Goal: Task Accomplishment & Management: Manage account settings

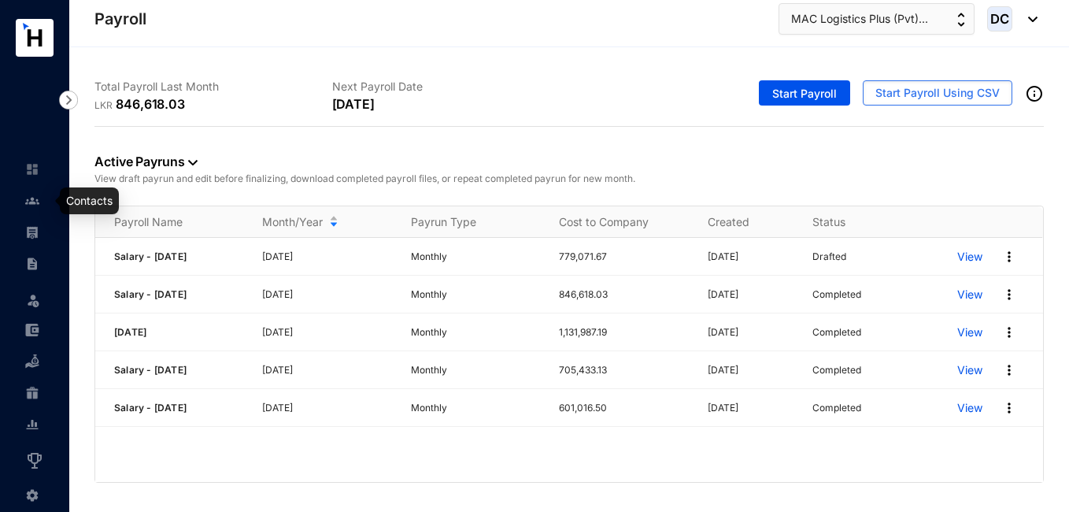
click at [30, 203] on img at bounding box center [32, 201] width 14 height 14
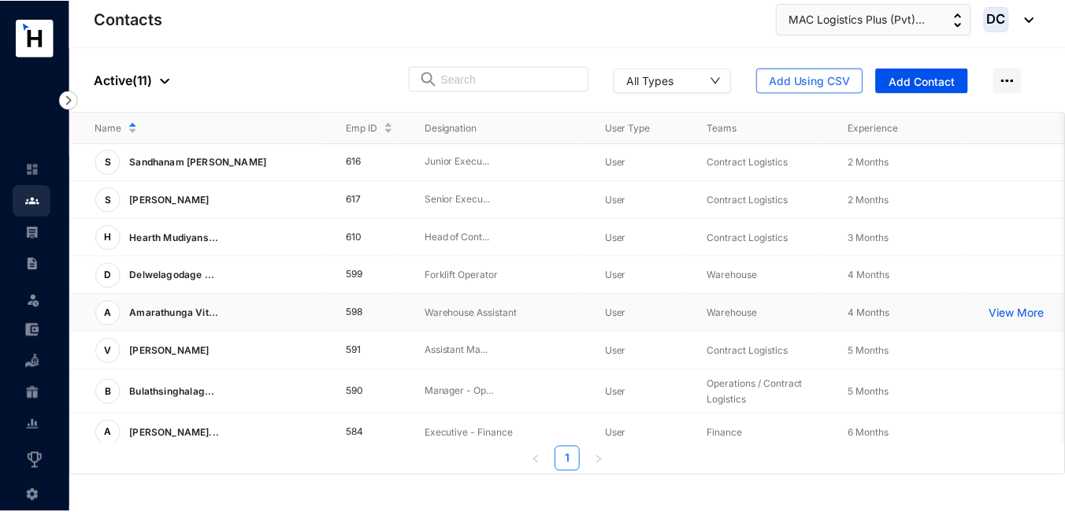
scroll to position [0, 46]
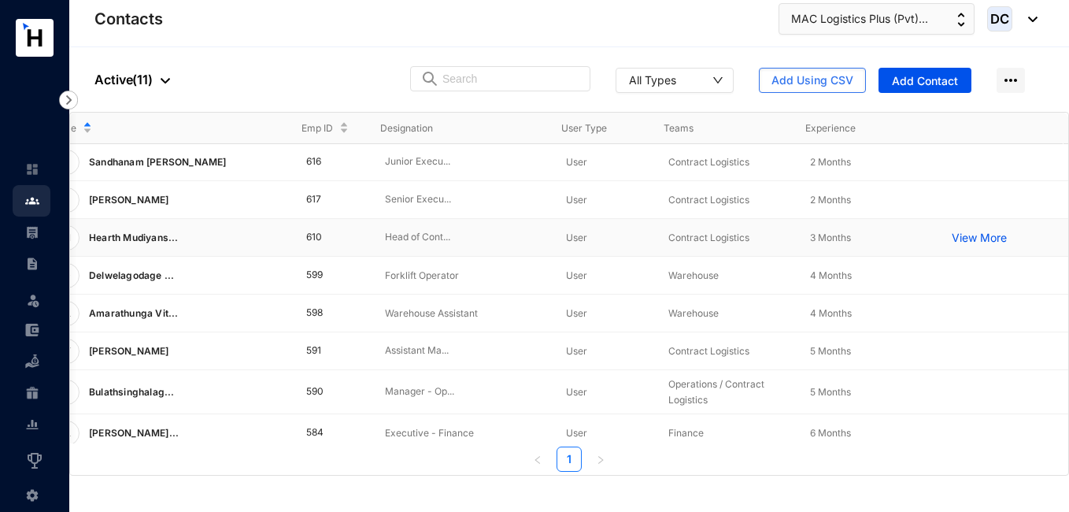
click at [974, 228] on td "View More" at bounding box center [998, 238] width 142 height 38
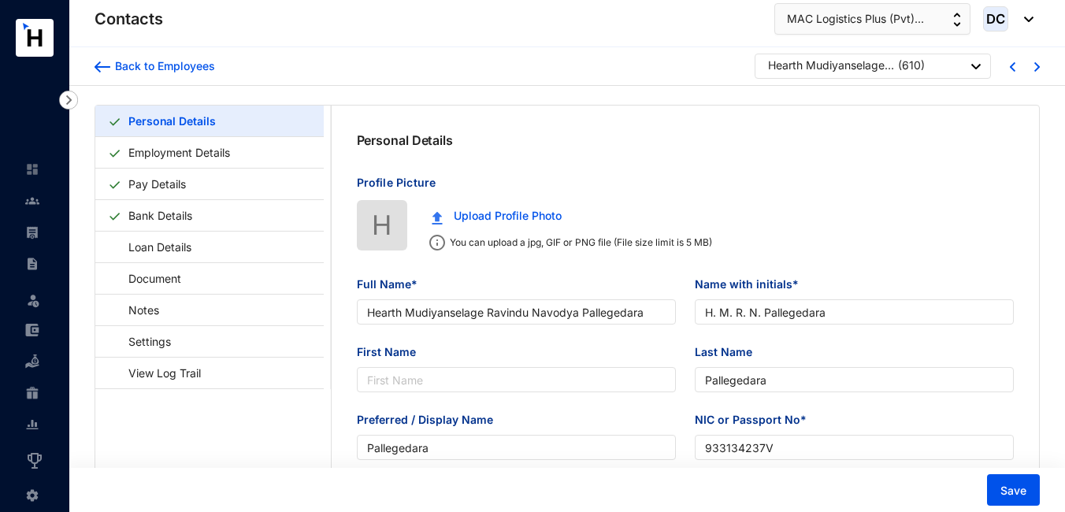
type input "Hearth Mudiyanselage Ravindu Navodya Pallegedara"
type input "H. M. R. N. Pallegedara"
type input "Pallegedara"
type input "933134237V"
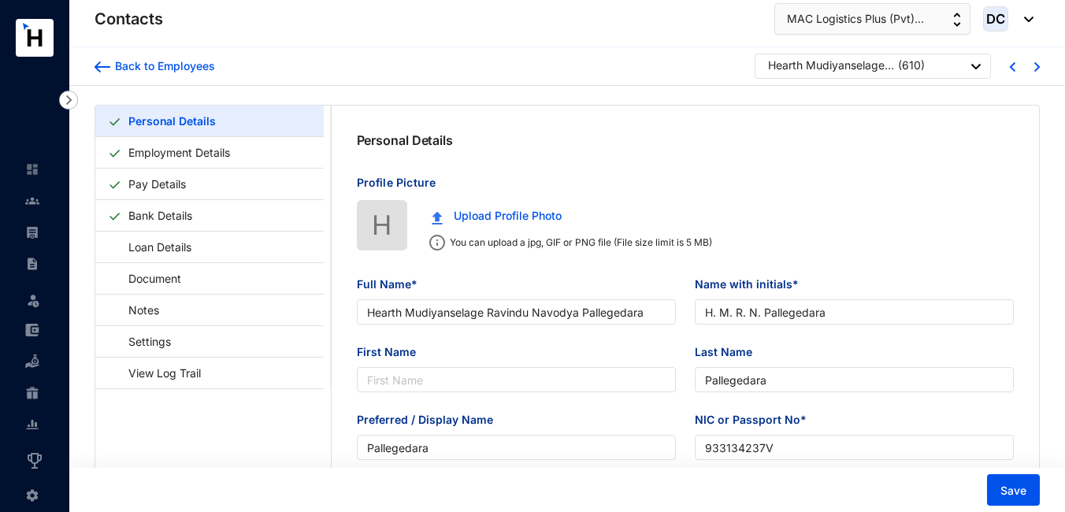
type input "[STREET_ADDRESS] Eliya"
type input "[DATE]"
click at [190, 147] on link "Employment Details" at bounding box center [179, 152] width 114 height 32
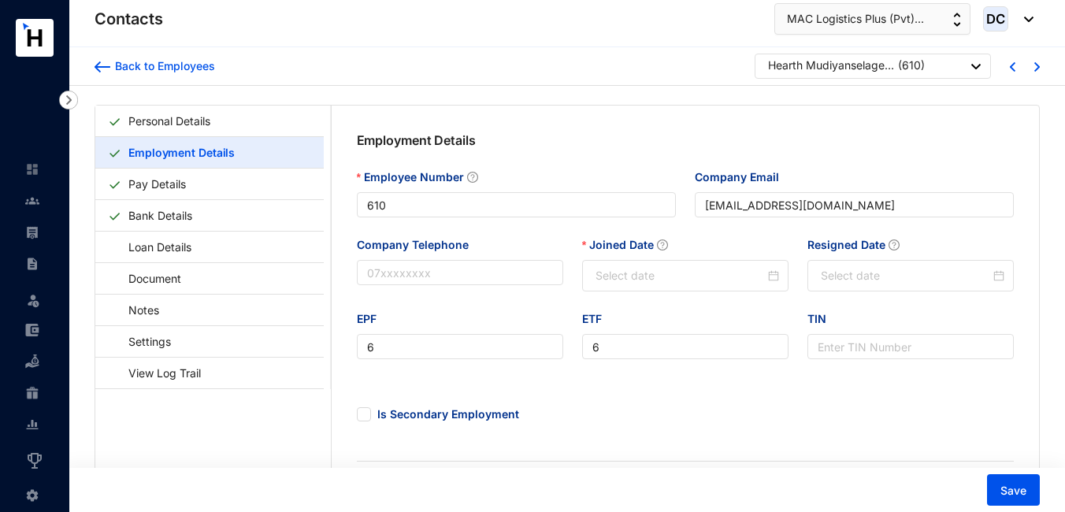
type input "[DATE]"
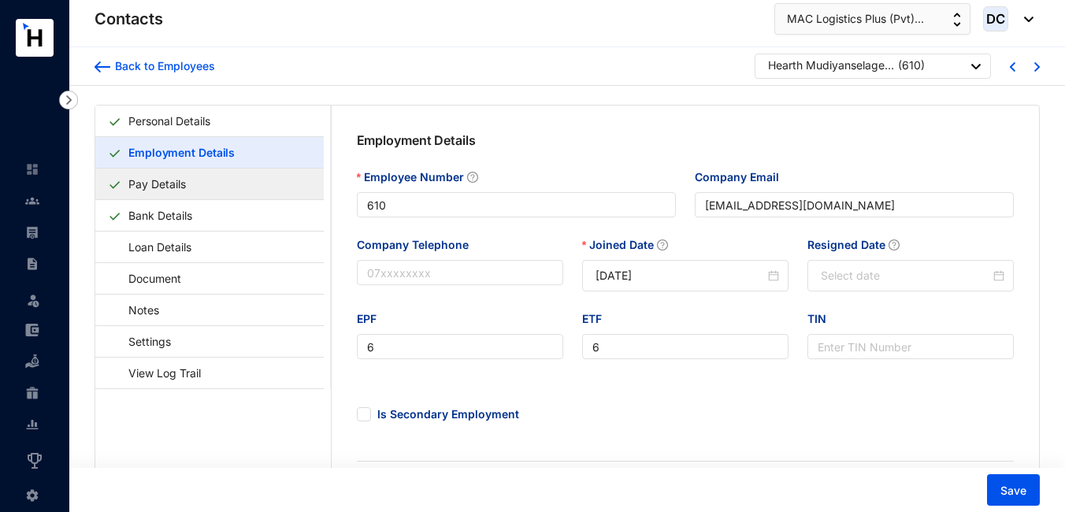
click at [185, 183] on link "Pay Details" at bounding box center [157, 184] width 70 height 32
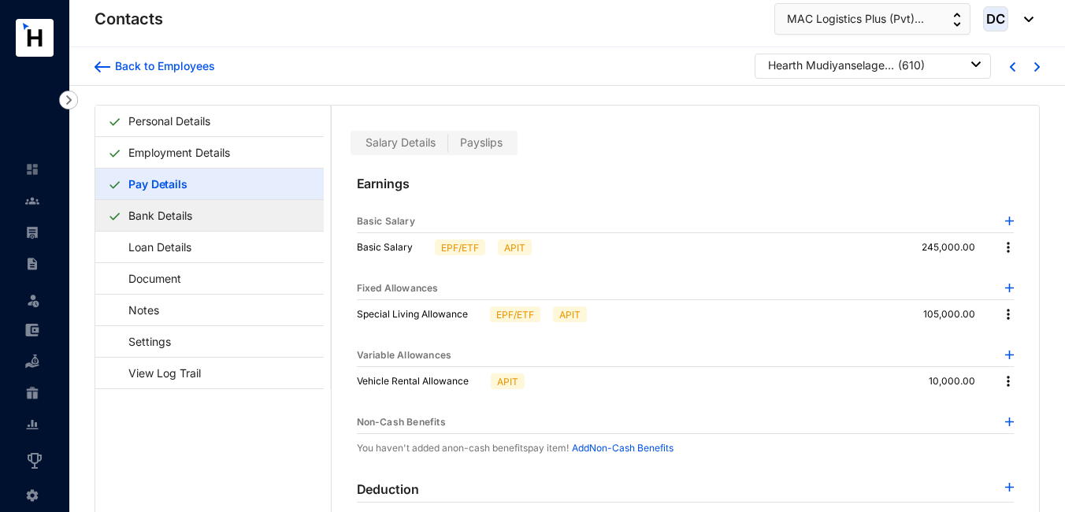
click at [161, 217] on link "Bank Details" at bounding box center [160, 215] width 76 height 32
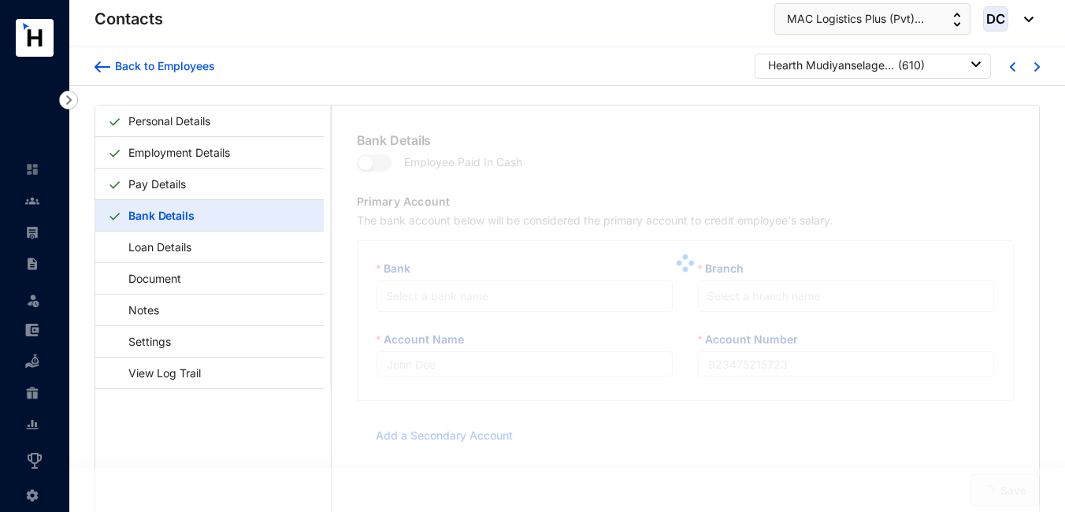
type input "H. M. R. N. Pallegedara"
type input "8340014794"
type input "[EMAIL_ADDRESS][DOMAIN_NAME]"
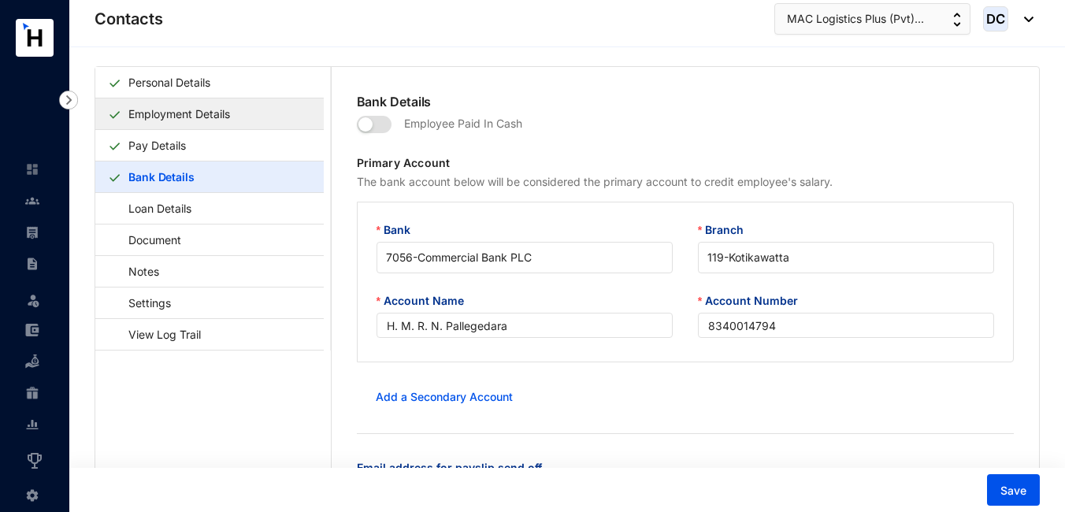
click at [165, 107] on link "Employment Details" at bounding box center [179, 114] width 114 height 32
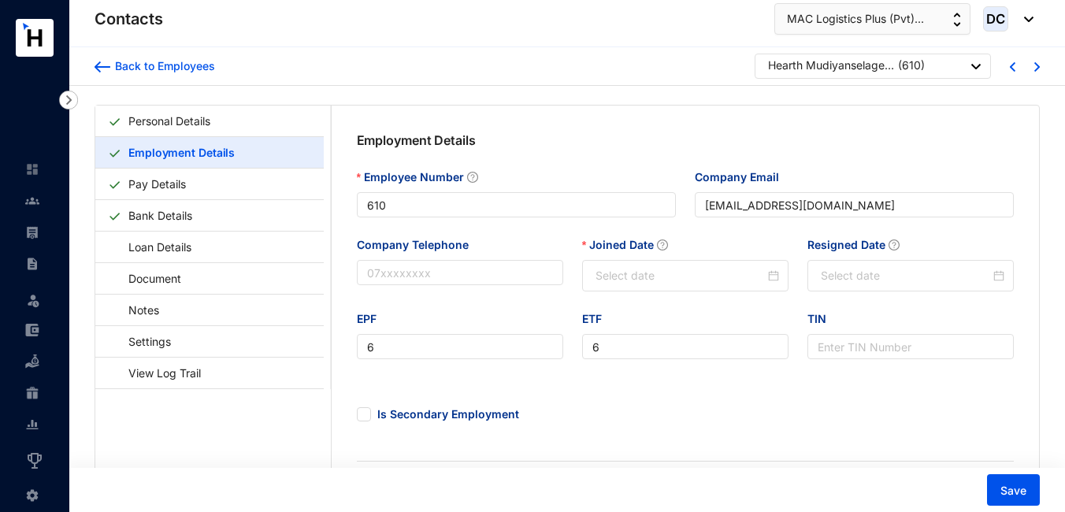
type input "[DATE]"
click at [143, 123] on link "Personal Details" at bounding box center [169, 121] width 95 height 32
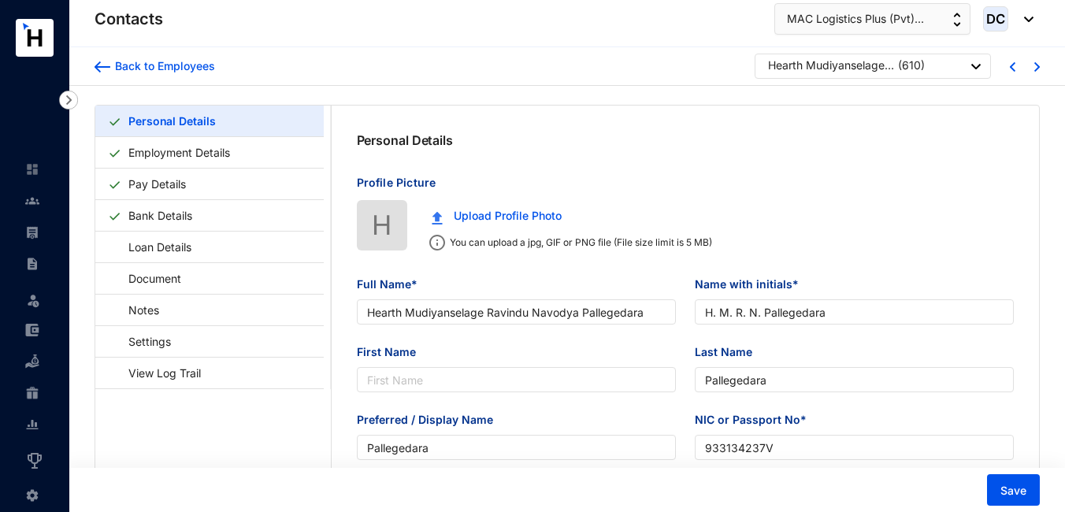
type input "[DATE]"
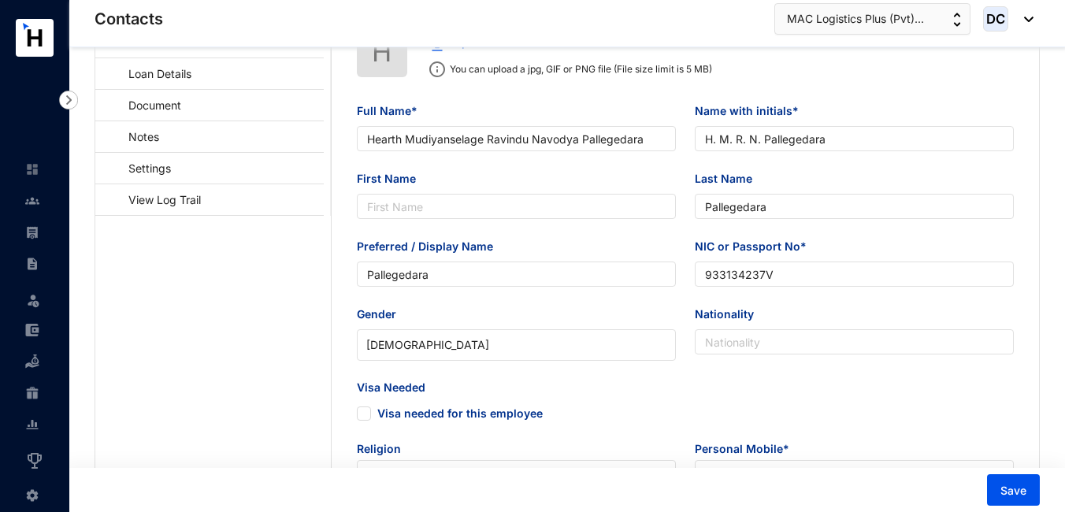
scroll to position [172, 0]
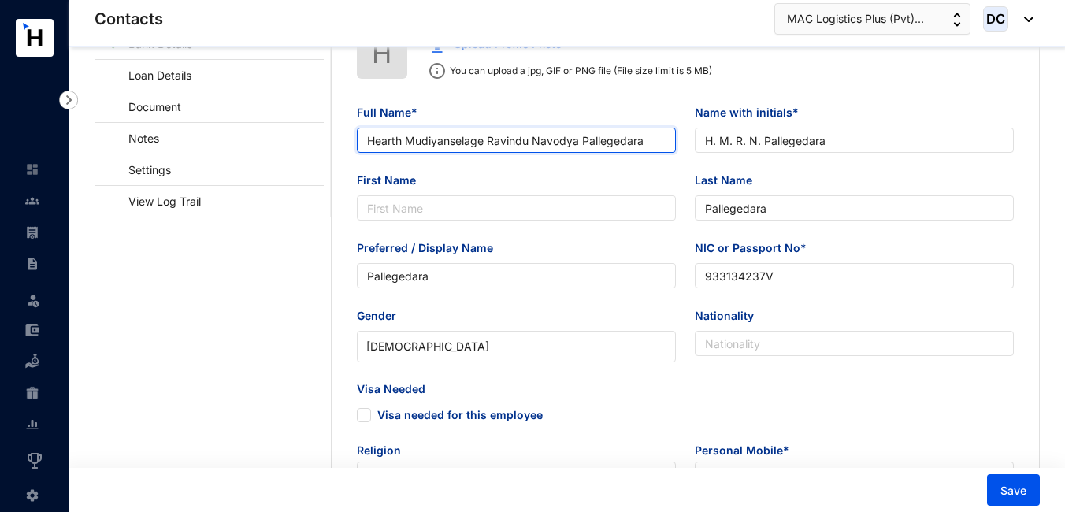
drag, startPoint x: 528, startPoint y: 139, endPoint x: 489, endPoint y: 141, distance: 39.4
click at [489, 141] on input "Hearth Mudiyanselage Ravindu Navodya Pallegedara" at bounding box center [516, 140] width 319 height 25
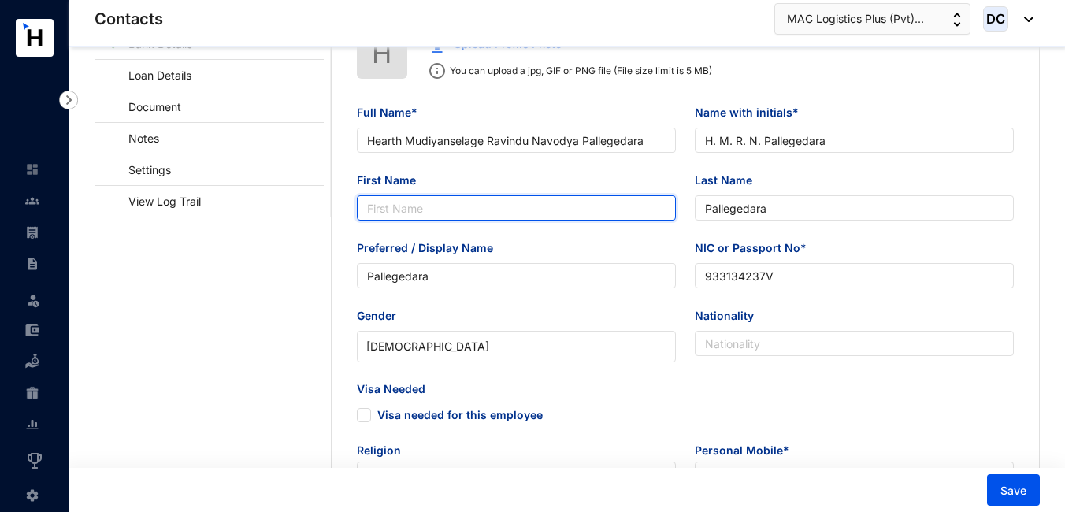
click at [422, 206] on input "First Name" at bounding box center [516, 207] width 319 height 25
paste input "Ravindu"
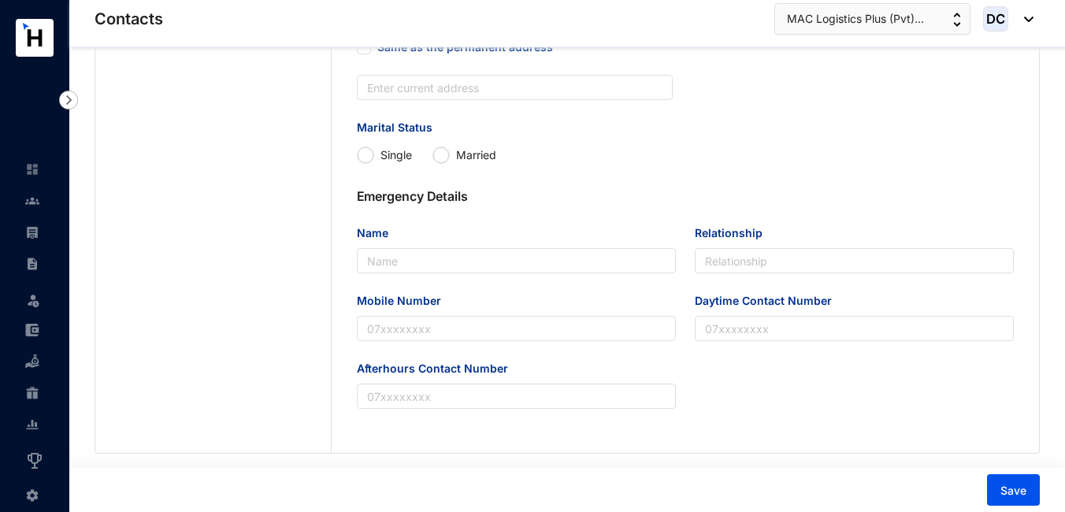
scroll to position [791, 0]
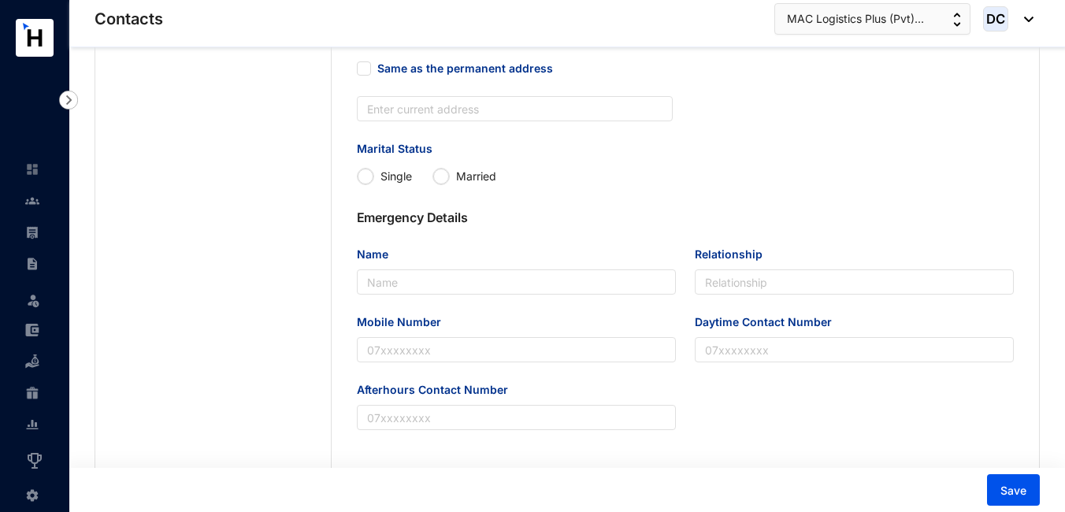
type input "Ravindu"
click at [371, 174] on input "Single" at bounding box center [366, 177] width 16 height 16
radio input "true"
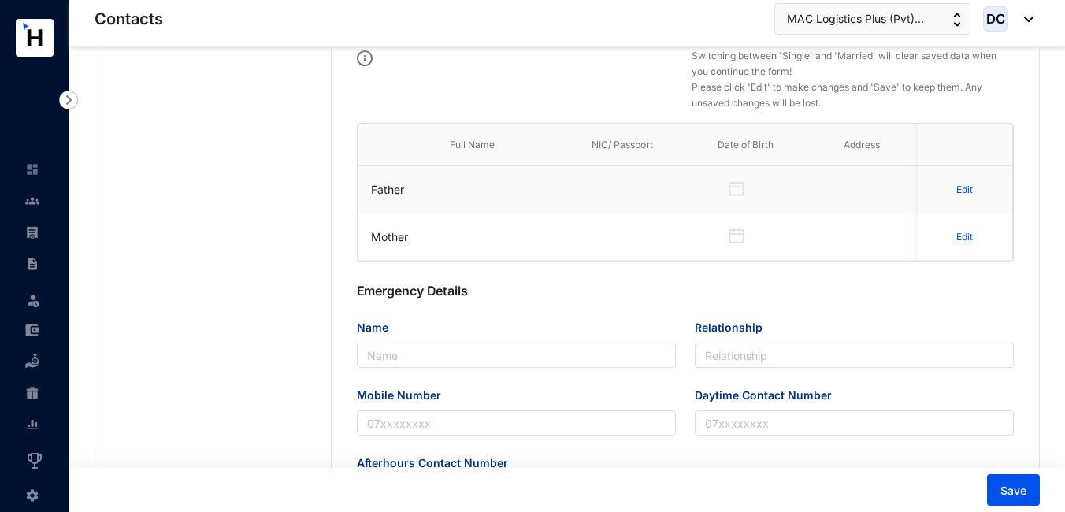
scroll to position [1045, 0]
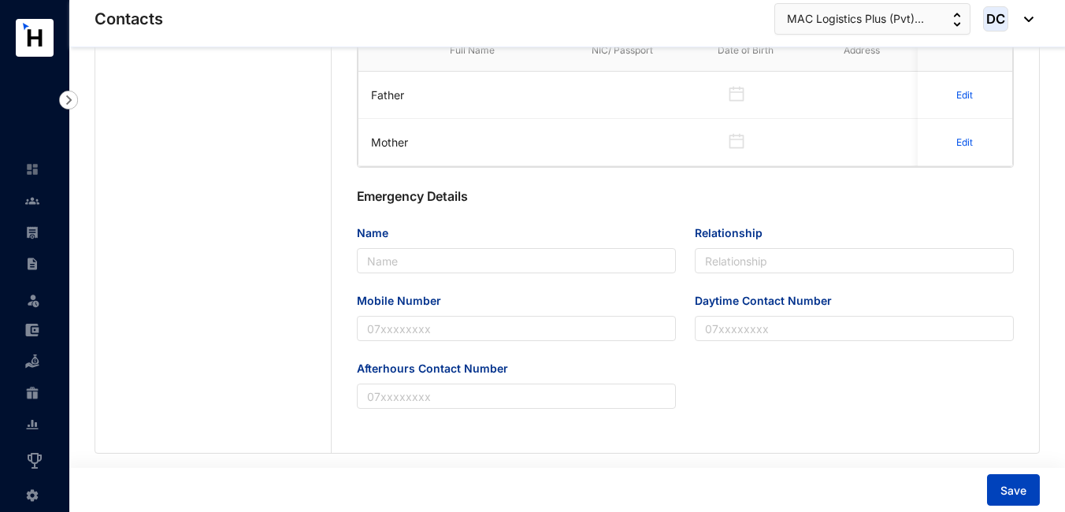
click at [1002, 484] on span "Save" at bounding box center [1013, 491] width 26 height 16
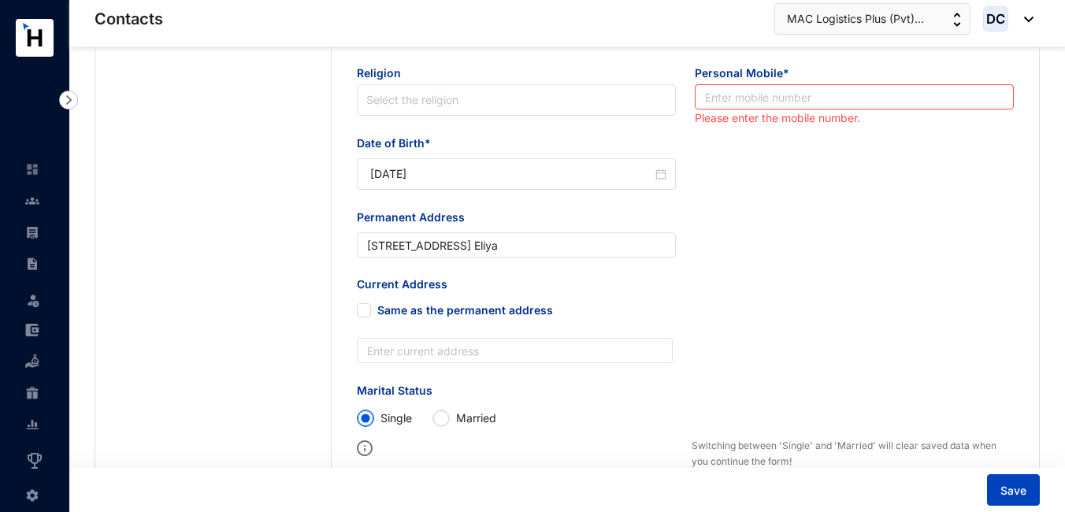
scroll to position [390, 0]
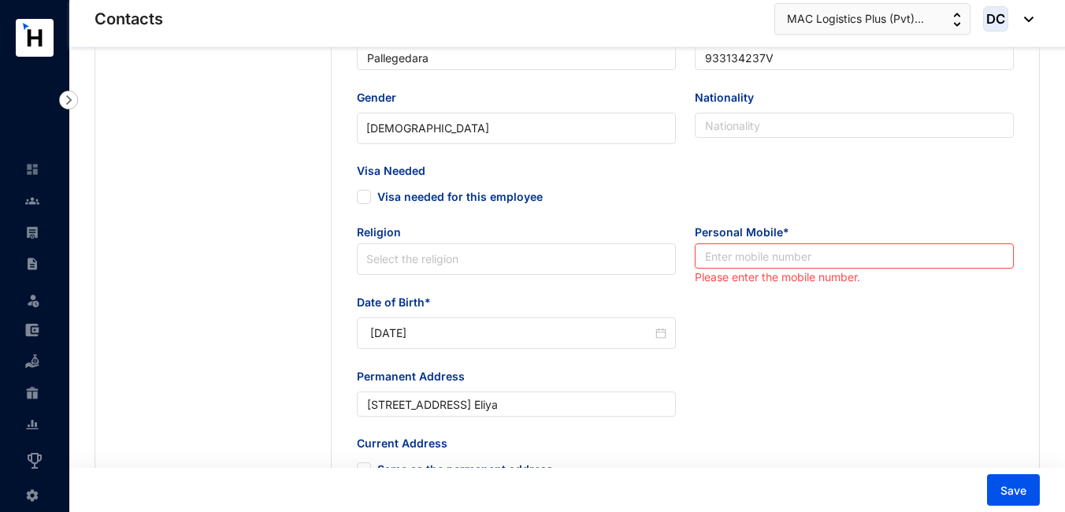
click at [732, 258] on input "text" at bounding box center [854, 255] width 319 height 25
paste input "77-3733441"
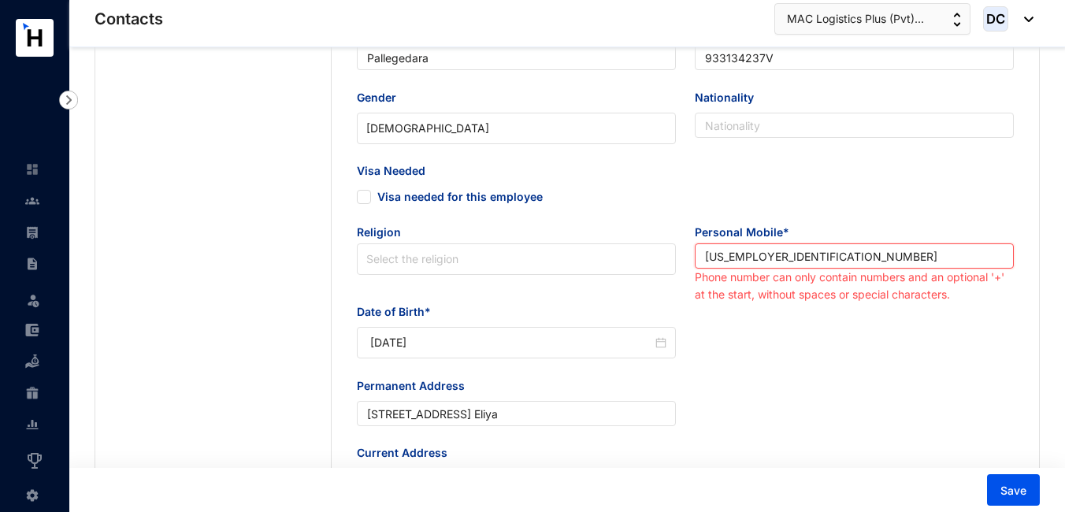
click at [724, 258] on input "77-3733441" at bounding box center [854, 255] width 319 height 25
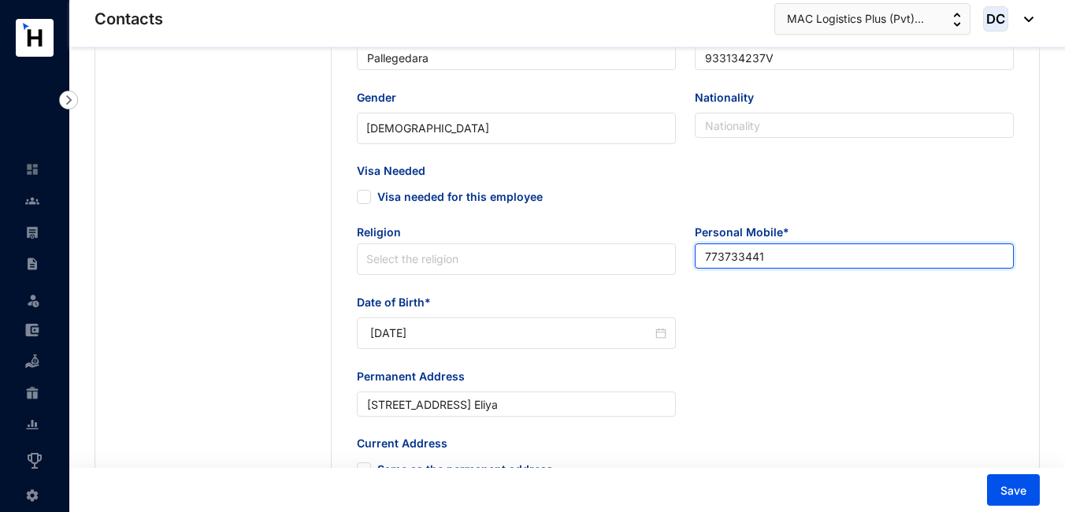
click at [705, 255] on input "773733441" at bounding box center [854, 255] width 319 height 25
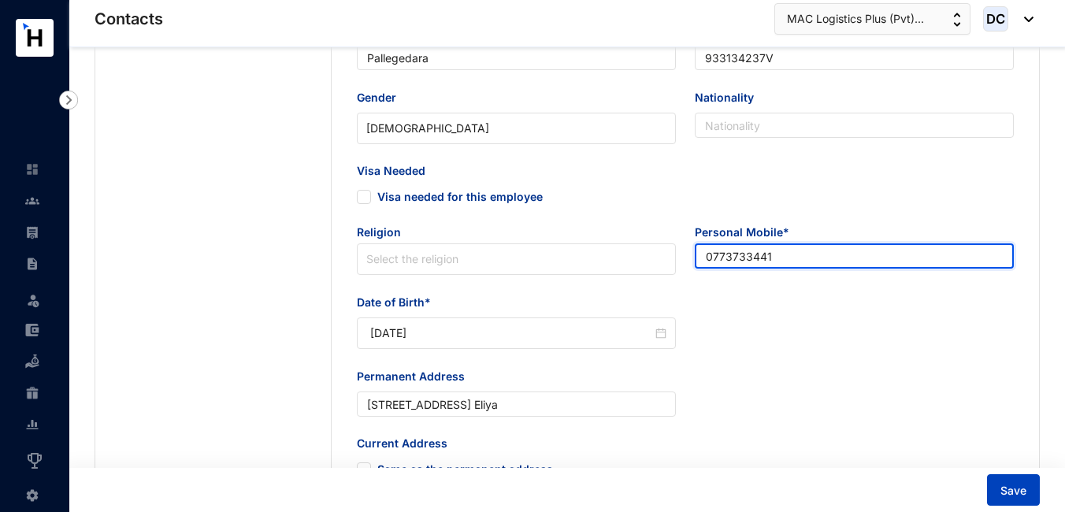
type input "0773733441"
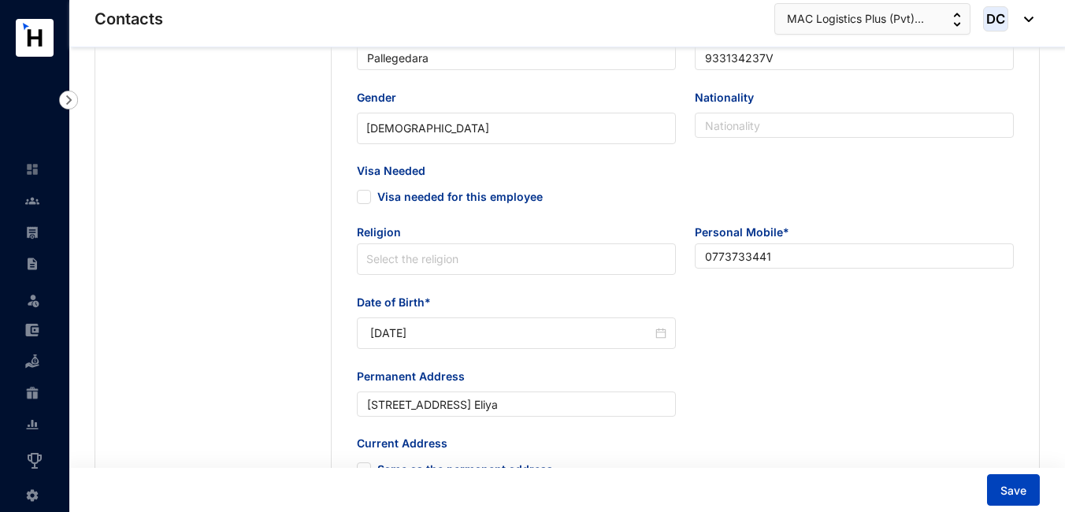
click at [1006, 487] on span "Save" at bounding box center [1013, 491] width 26 height 16
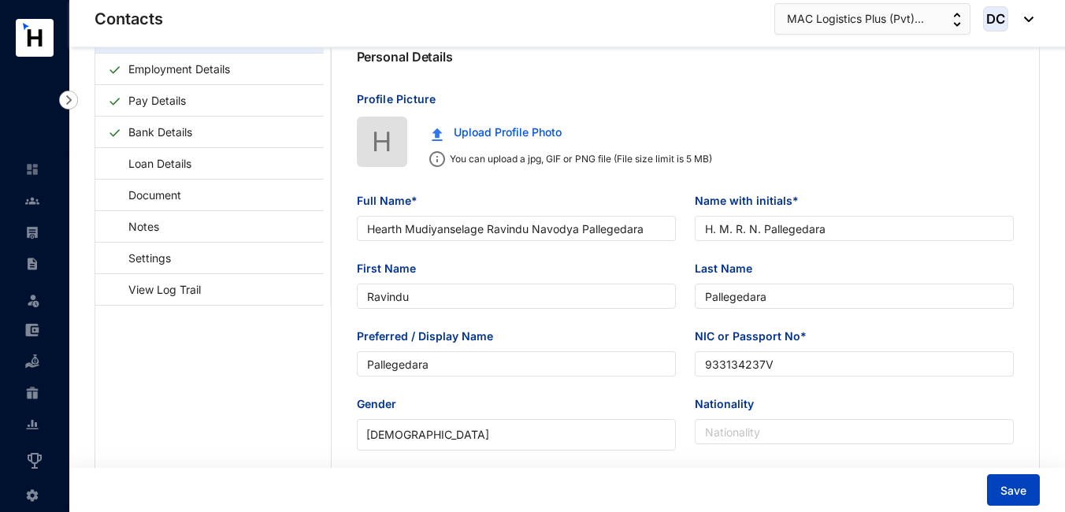
scroll to position [0, 0]
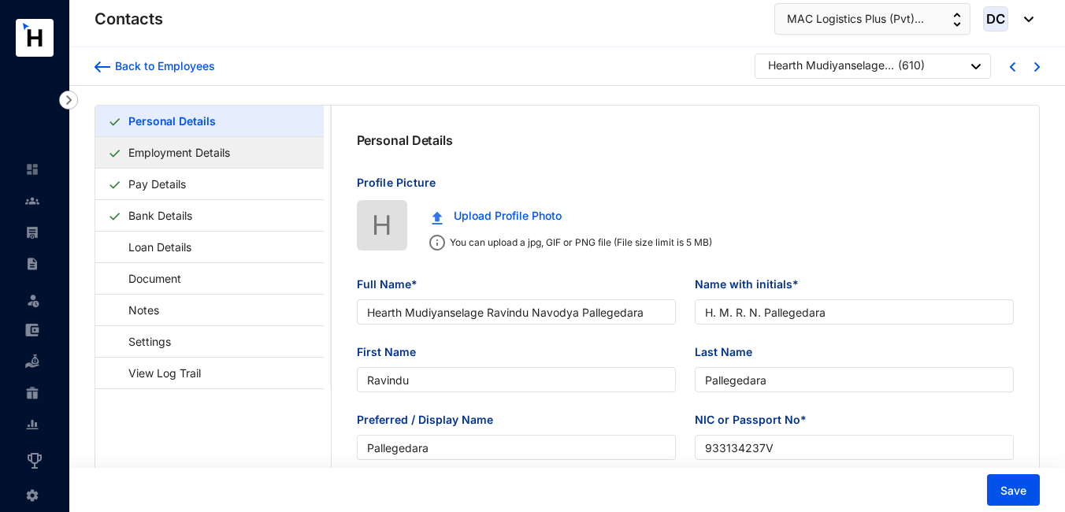
click at [205, 161] on link "Employment Details" at bounding box center [179, 152] width 114 height 32
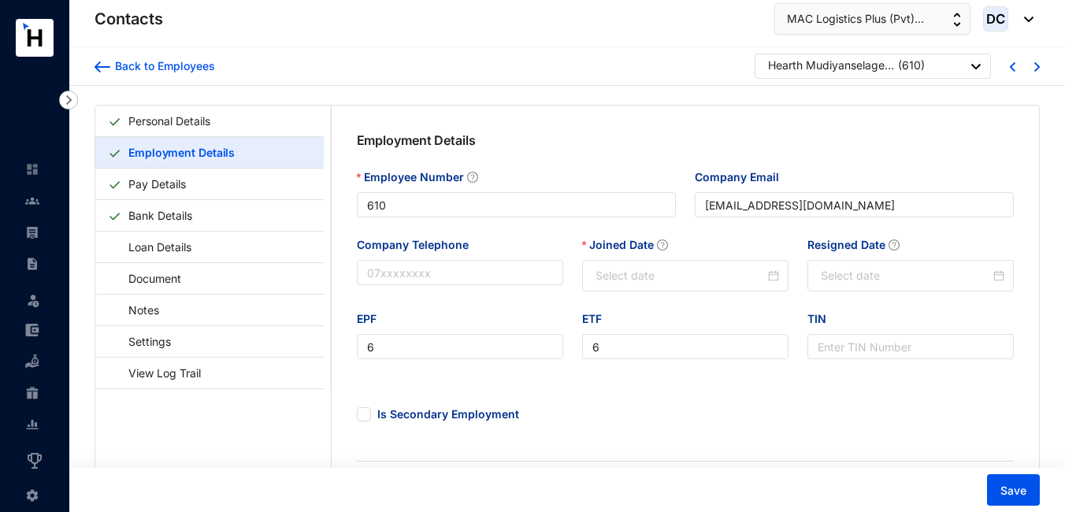
type input "[DATE]"
click at [36, 231] on img at bounding box center [32, 232] width 14 height 14
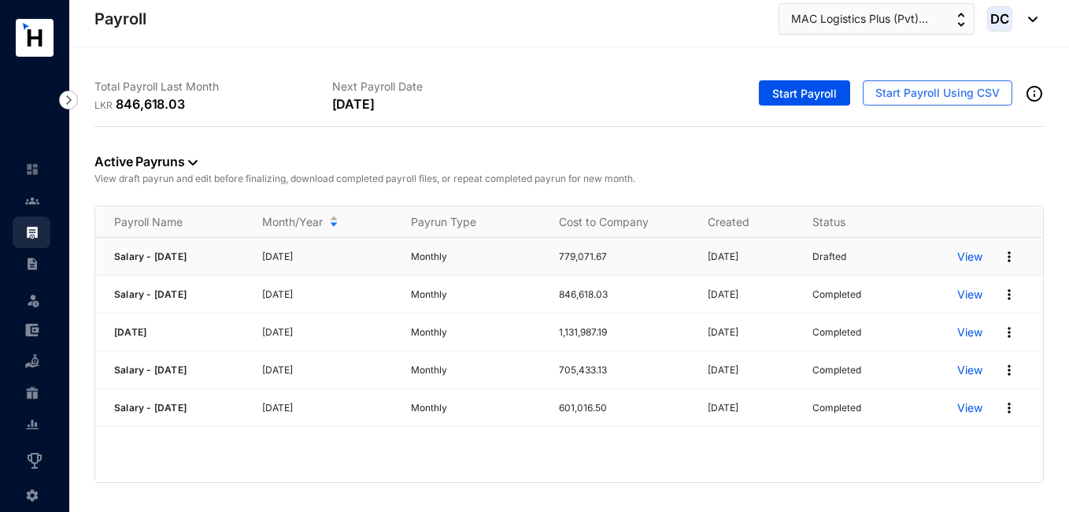
click at [966, 255] on p "View" at bounding box center [970, 257] width 25 height 16
click at [977, 255] on p "View" at bounding box center [970, 257] width 25 height 16
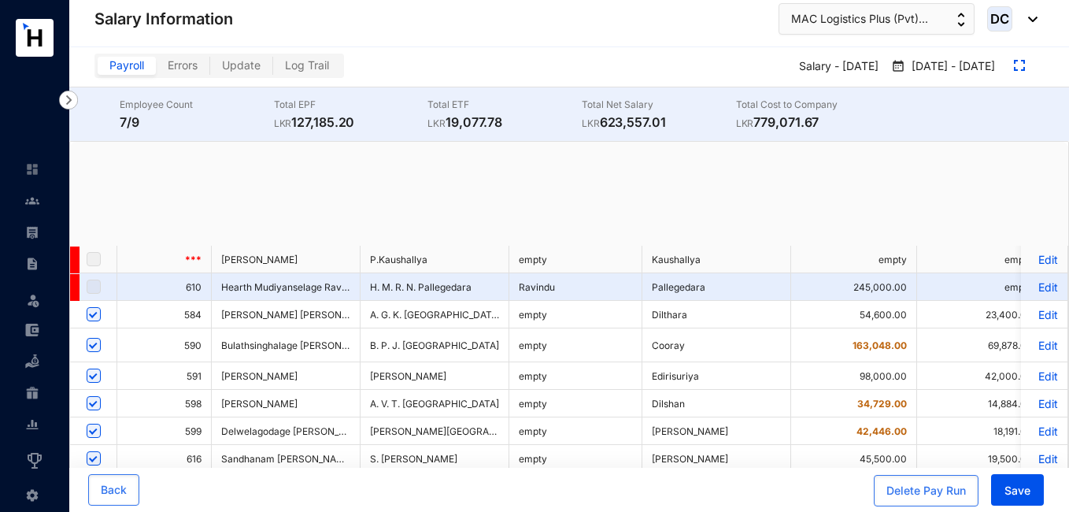
checkbox input "true"
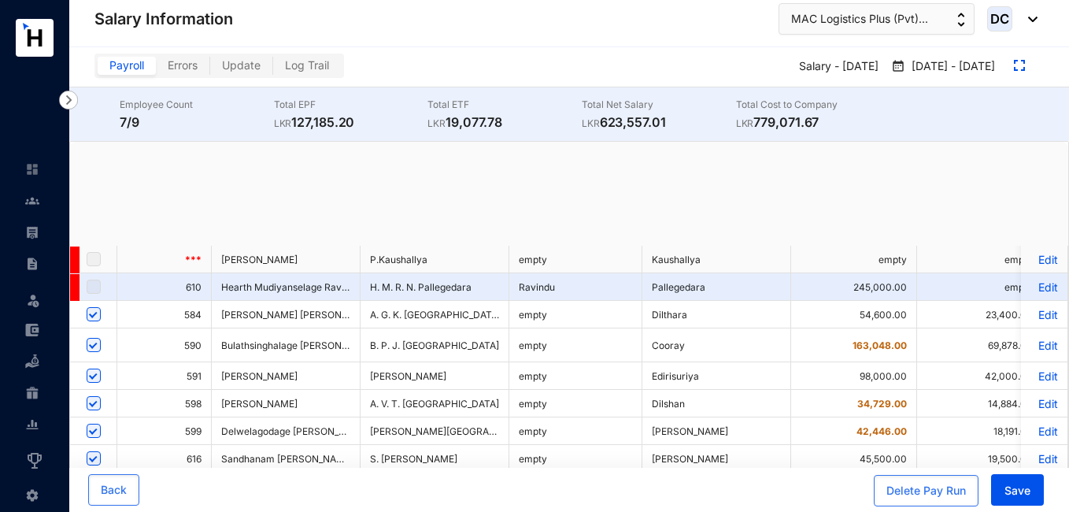
checkbox input "true"
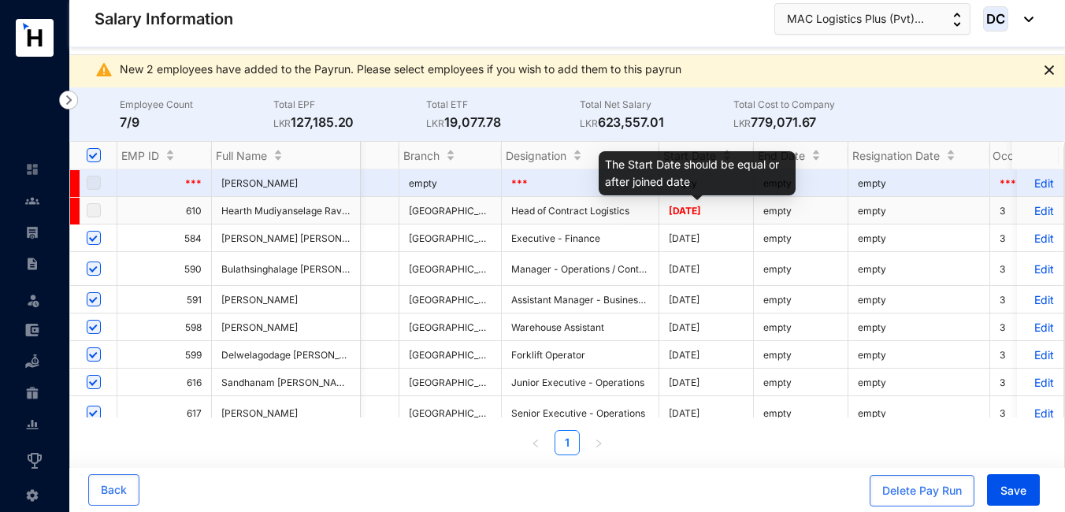
click at [701, 212] on span "2025-06-01" at bounding box center [685, 211] width 32 height 12
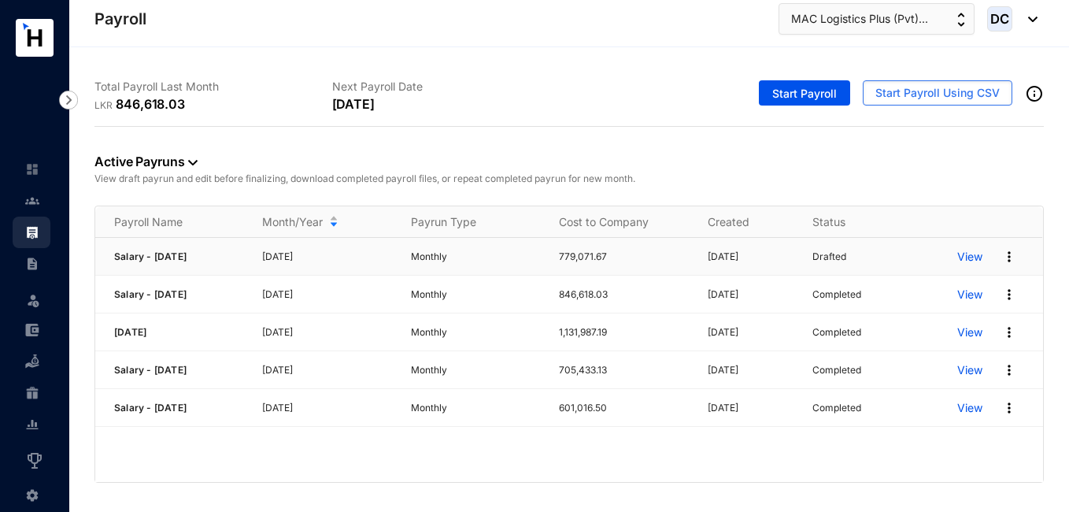
click at [970, 259] on p "View" at bounding box center [970, 257] width 25 height 16
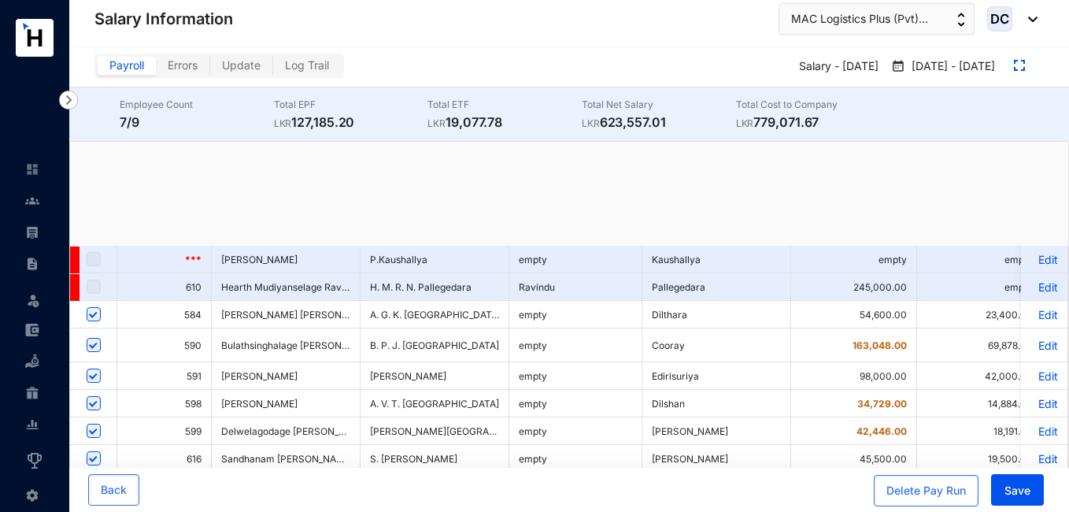
checkbox input "true"
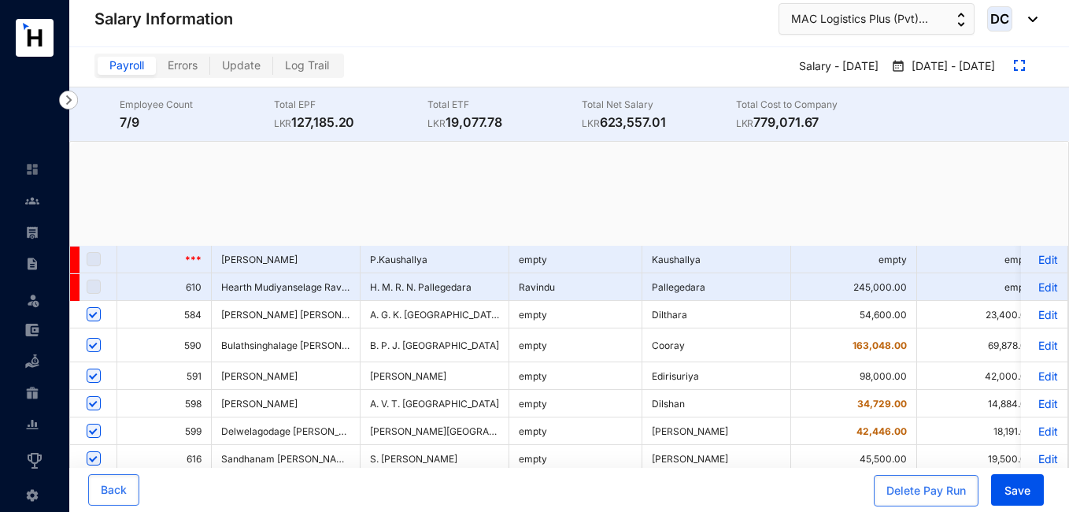
checkbox input "true"
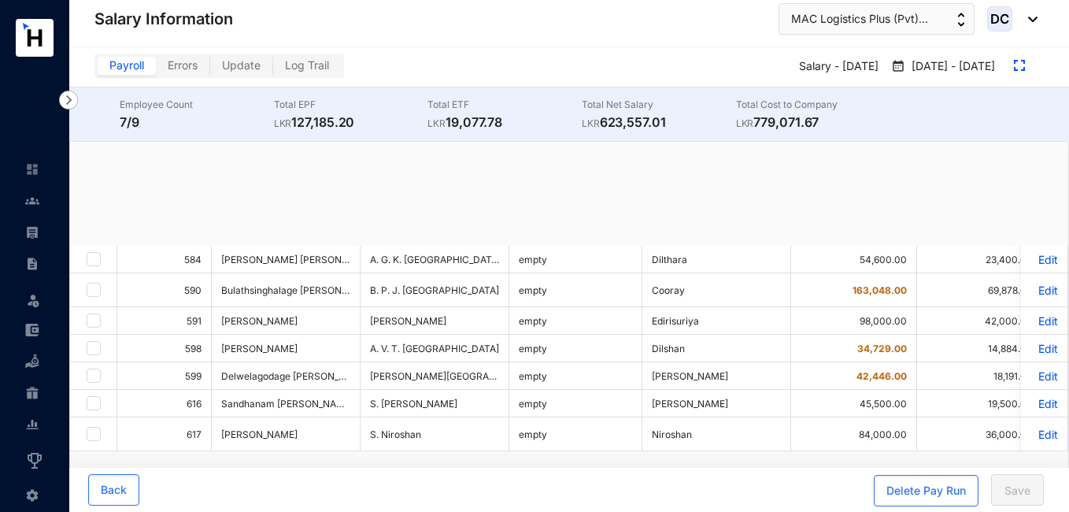
checkbox input "true"
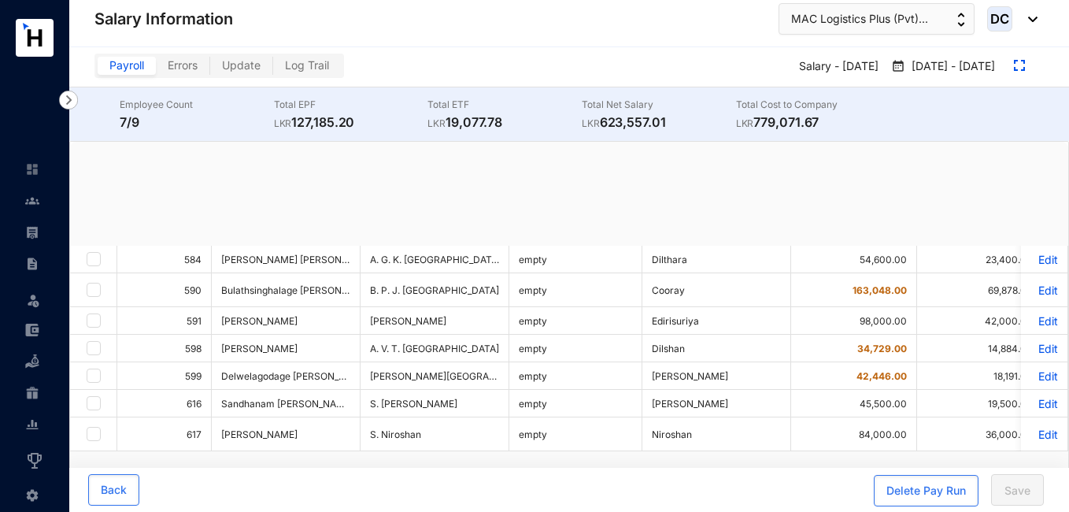
checkbox input "true"
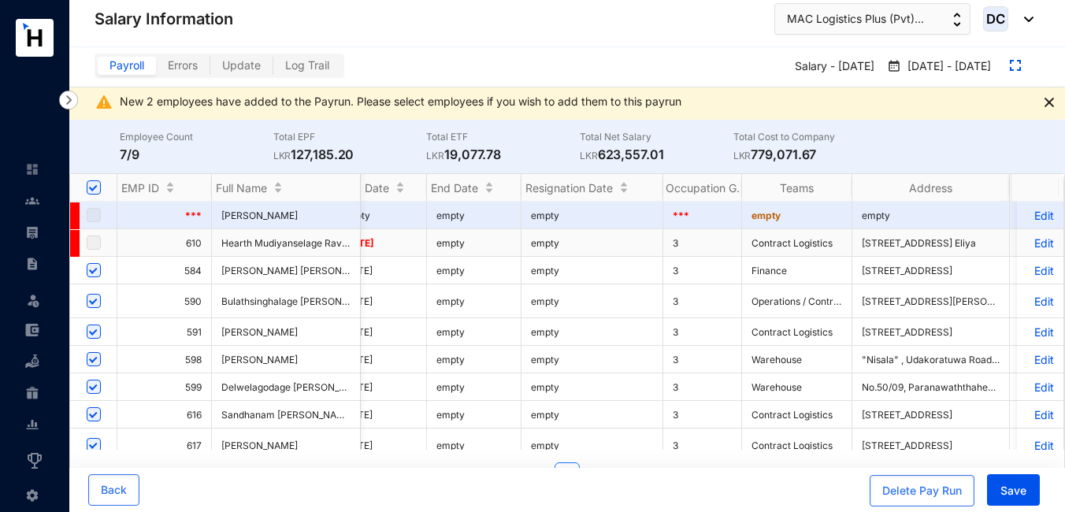
click at [1033, 242] on p "Edit" at bounding box center [1040, 242] width 28 height 13
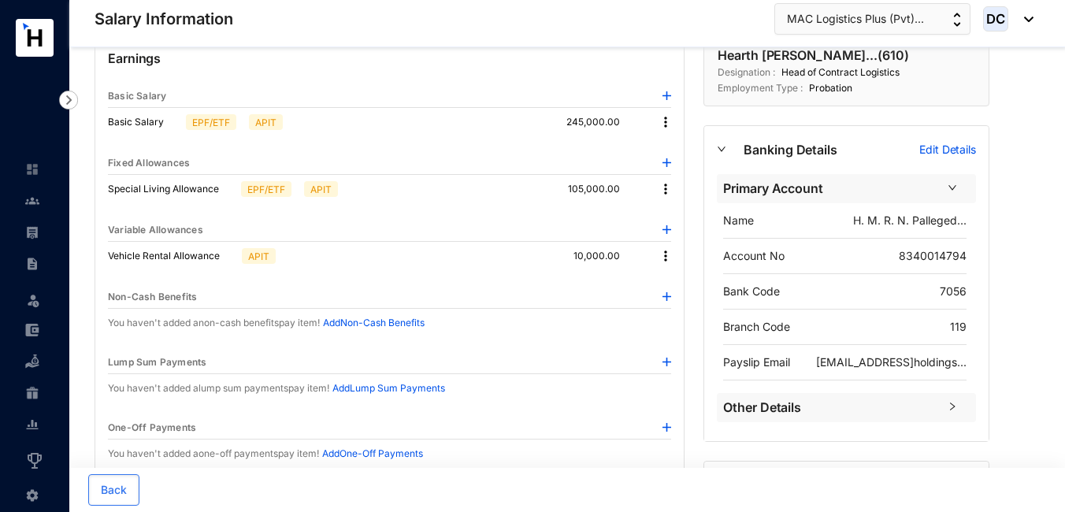
click at [945, 148] on p "Edit Details" at bounding box center [947, 150] width 57 height 16
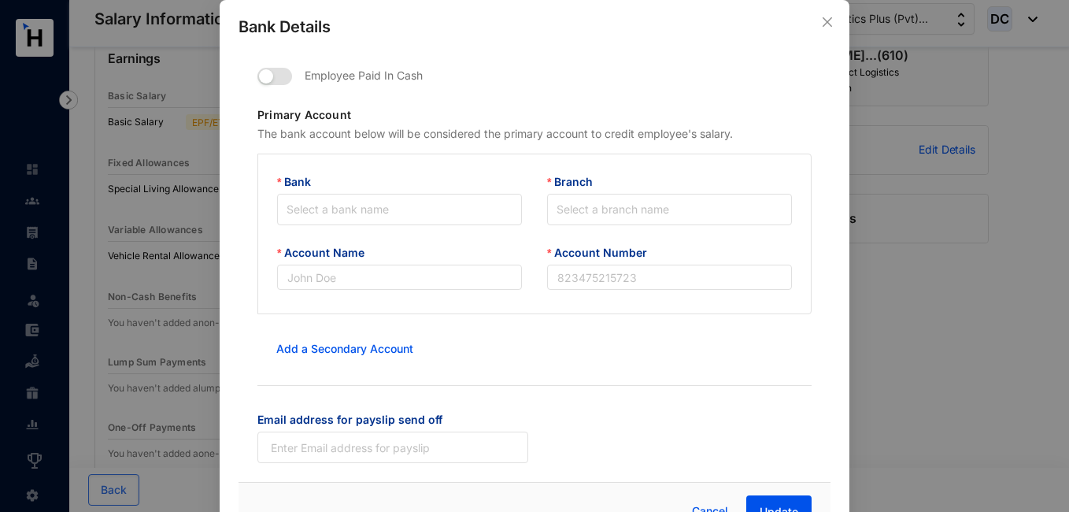
type input "H. M. R. N. Pallegedara"
type input "8340014794"
type input "[EMAIL_ADDRESS][DOMAIN_NAME]"
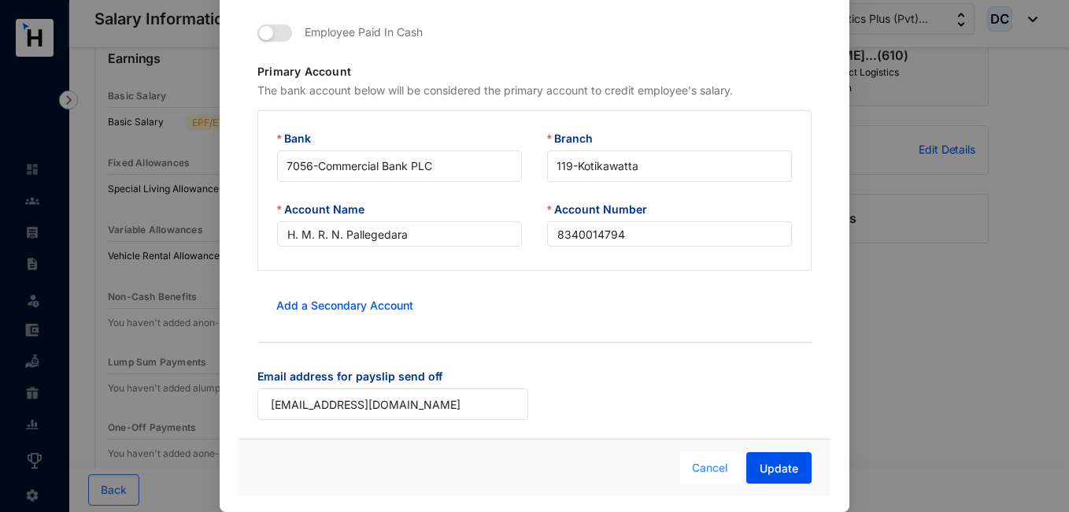
click at [702, 469] on span "Cancel" at bounding box center [710, 467] width 36 height 17
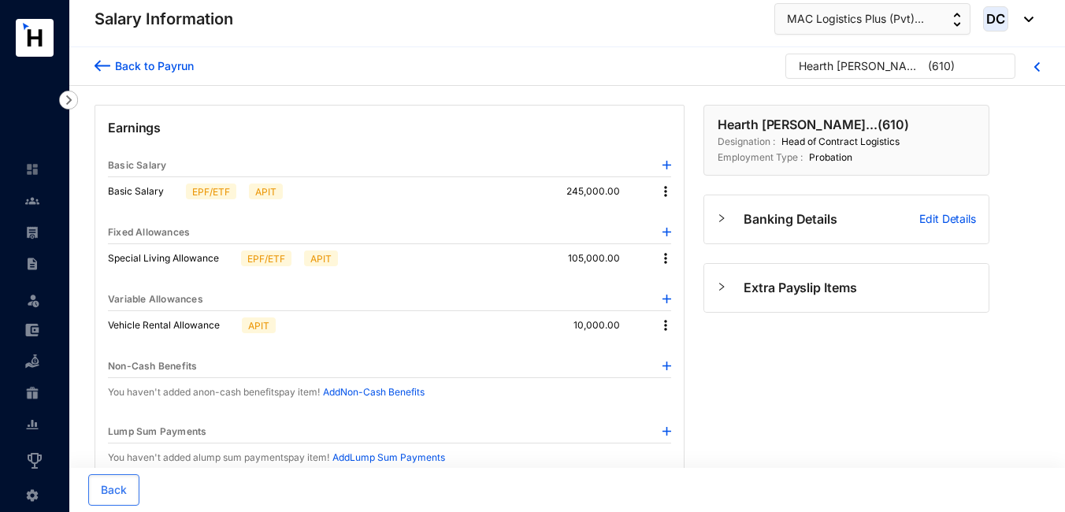
click at [799, 124] on p "Hearth Mudiyanselage Ravind... ( 610 )" at bounding box center [812, 124] width 191 height 19
click at [725, 288] on icon "right" at bounding box center [721, 286] width 9 height 9
click at [721, 212] on div at bounding box center [730, 217] width 27 height 17
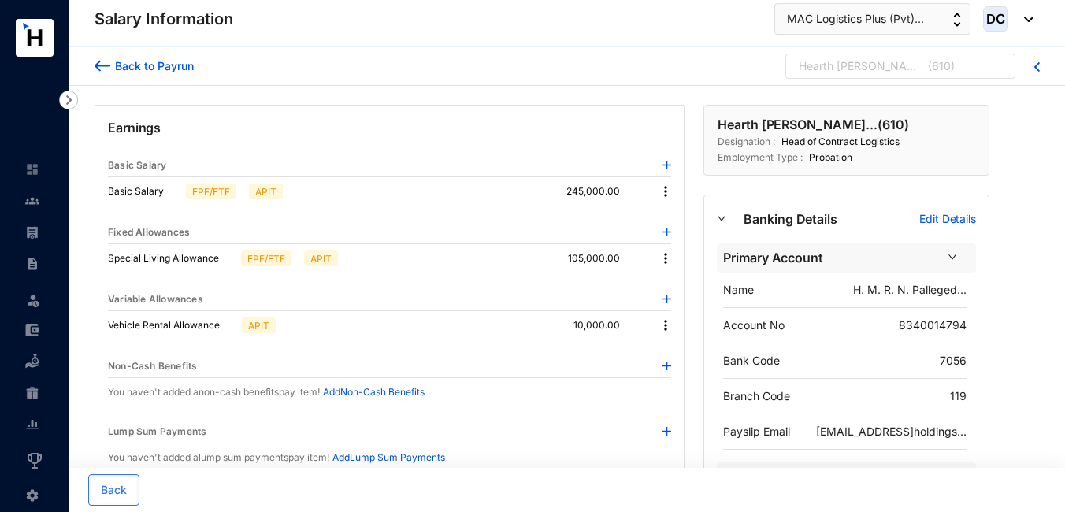
click at [867, 69] on div "Hearth Mudiyanselage Ravind..." at bounding box center [862, 66] width 126 height 16
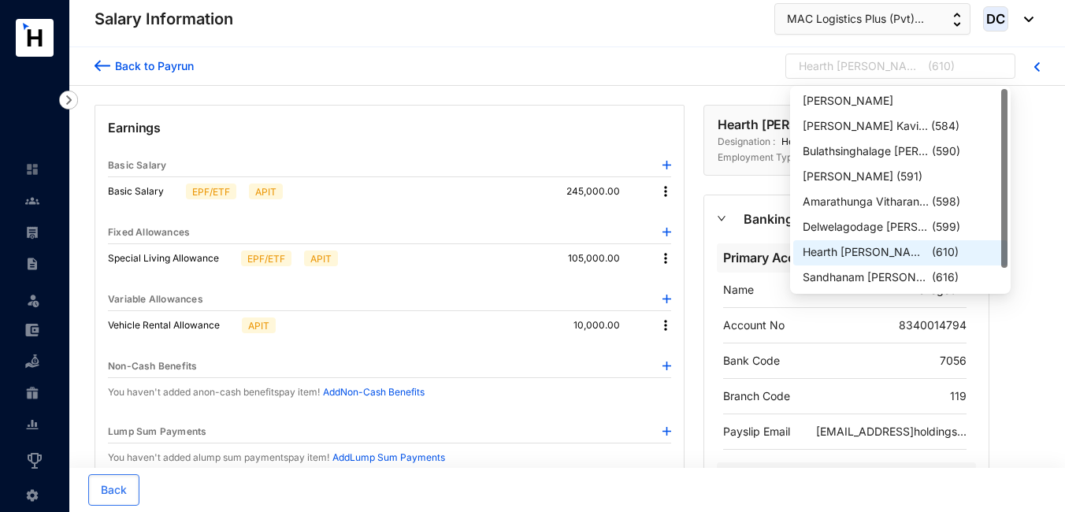
click at [871, 246] on div "Hearth Mudiyanselage Ravind..." at bounding box center [865, 252] width 126 height 16
click at [871, 246] on div "Primary Account" at bounding box center [846, 257] width 259 height 29
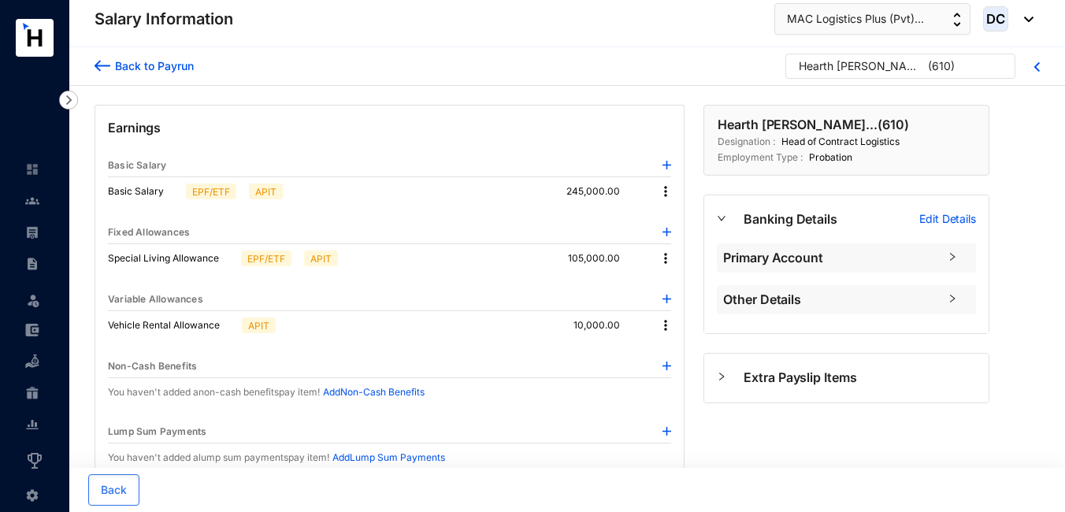
click at [875, 298] on span "Other Details" at bounding box center [830, 300] width 215 height 20
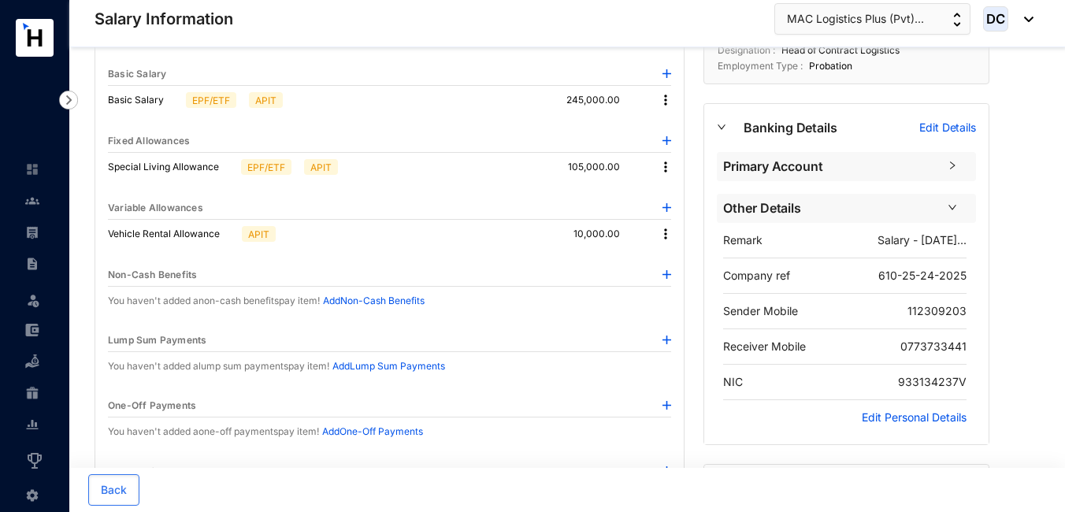
click at [954, 169] on icon "right" at bounding box center [951, 165] width 9 height 9
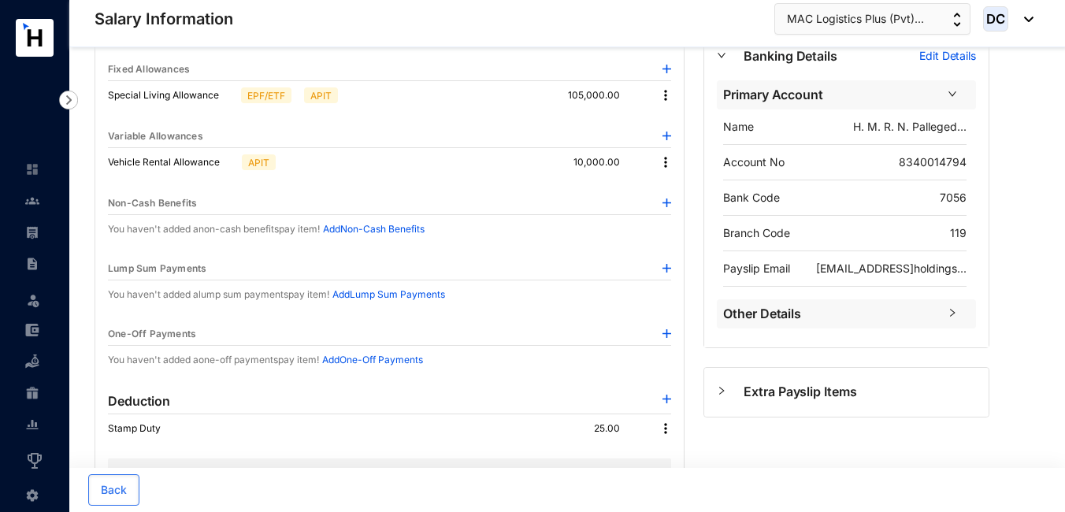
click at [960, 312] on div at bounding box center [952, 312] width 28 height 17
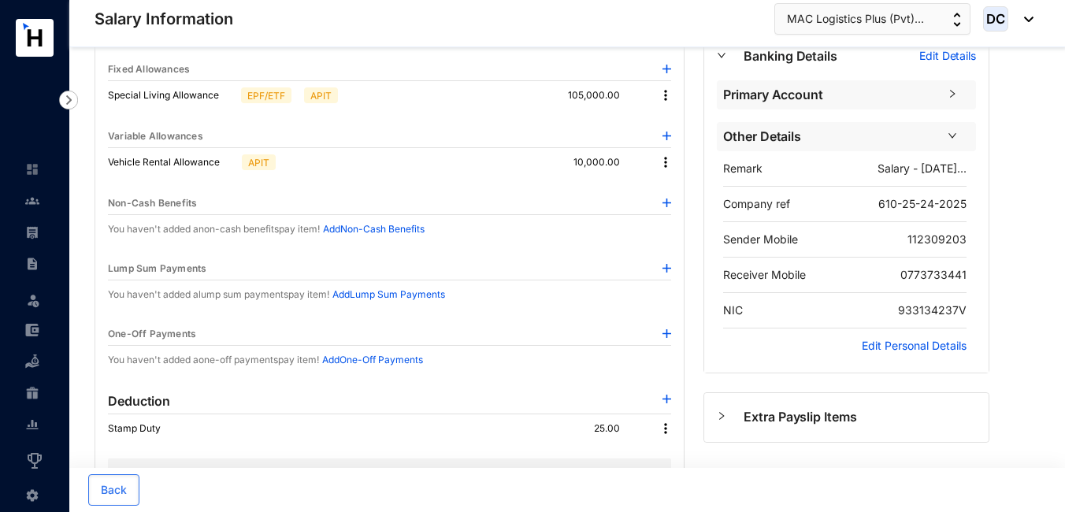
scroll to position [191, 0]
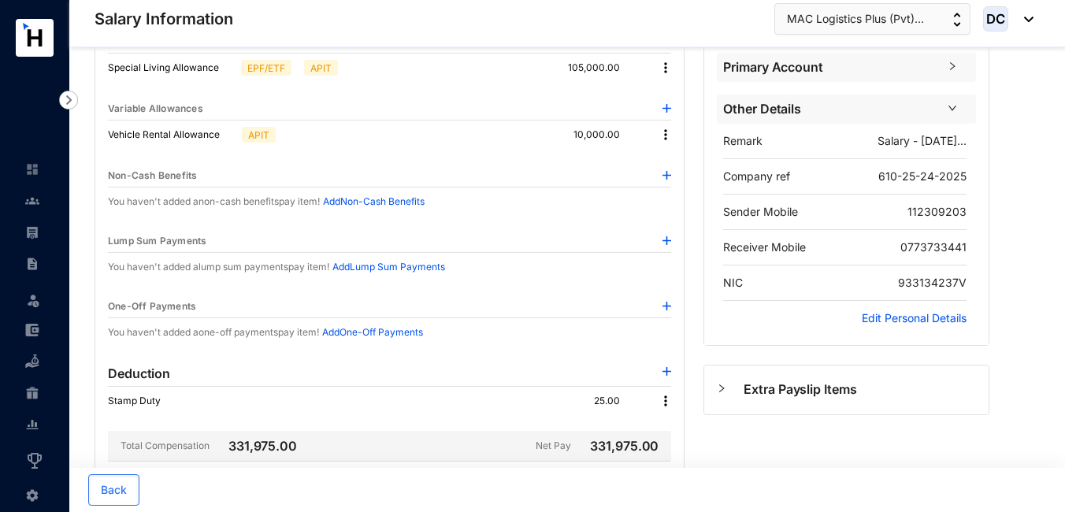
click at [922, 318] on p "Edit Personal Details" at bounding box center [914, 318] width 105 height 16
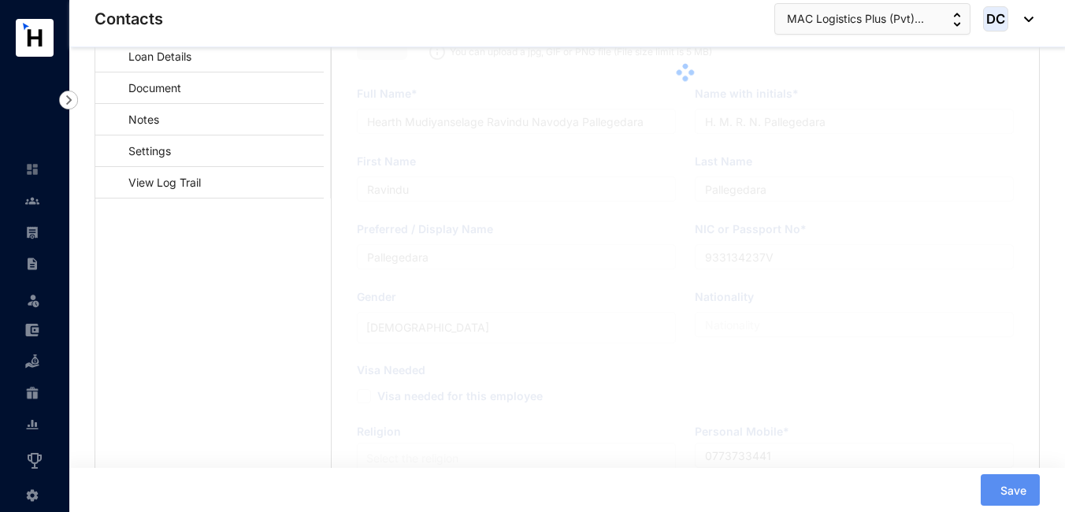
type input "[DATE]"
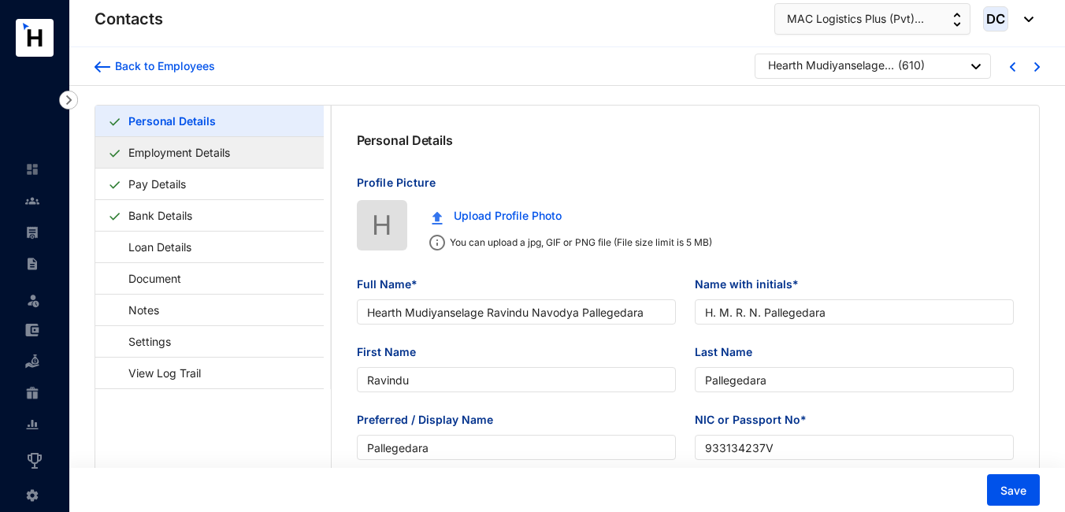
click at [168, 153] on link "Employment Details" at bounding box center [179, 152] width 114 height 32
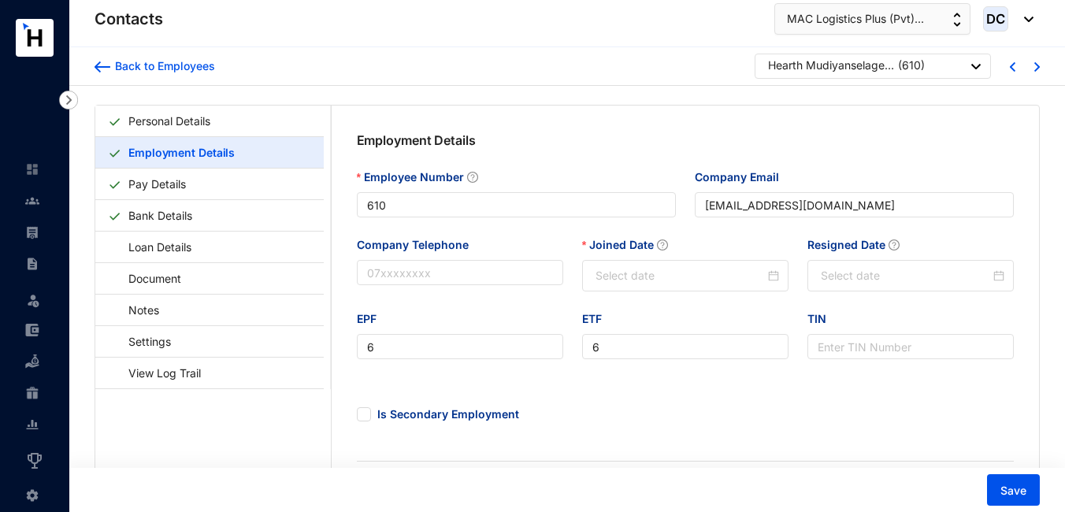
type input "[DATE]"
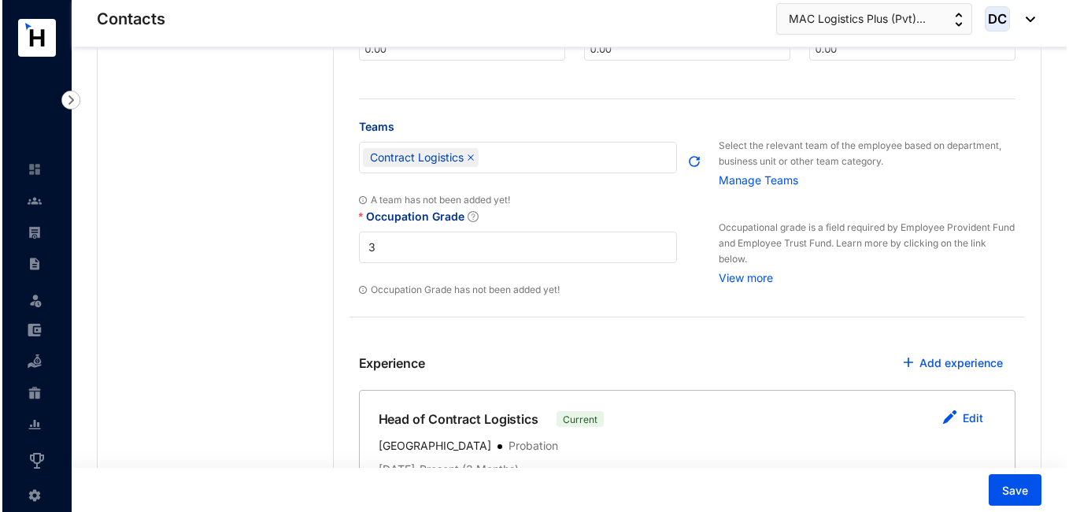
scroll to position [667, 0]
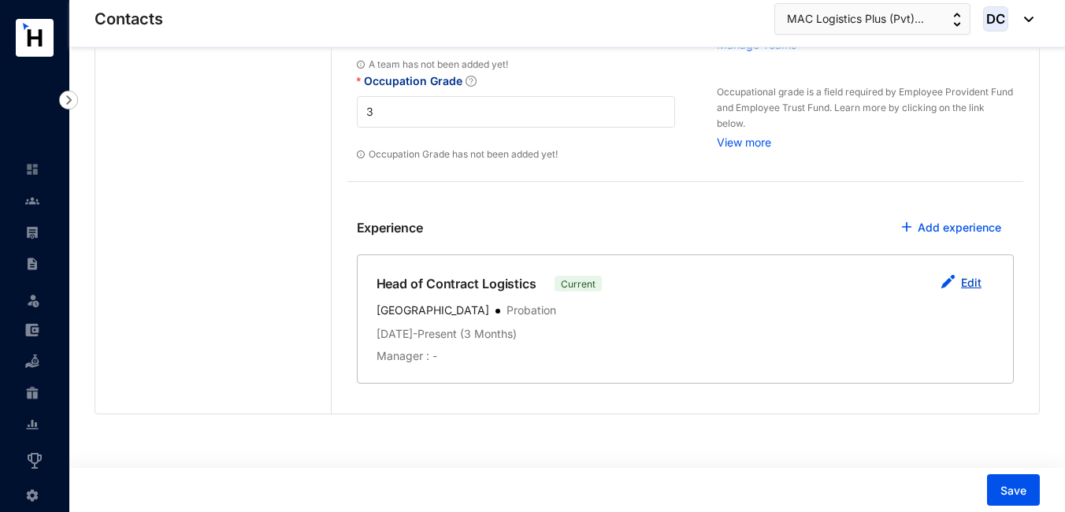
click at [968, 284] on link "Edit" at bounding box center [971, 282] width 20 height 13
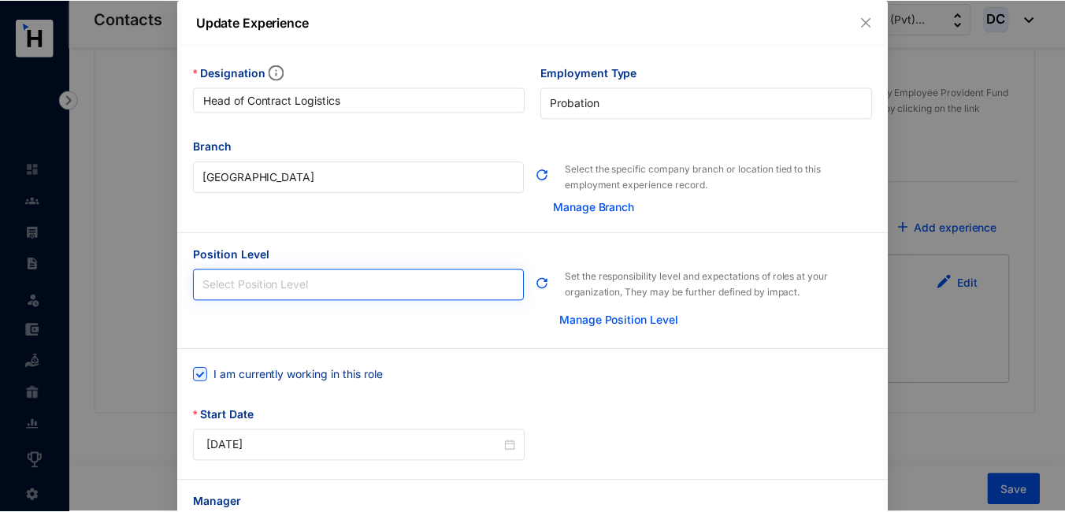
scroll to position [117, 0]
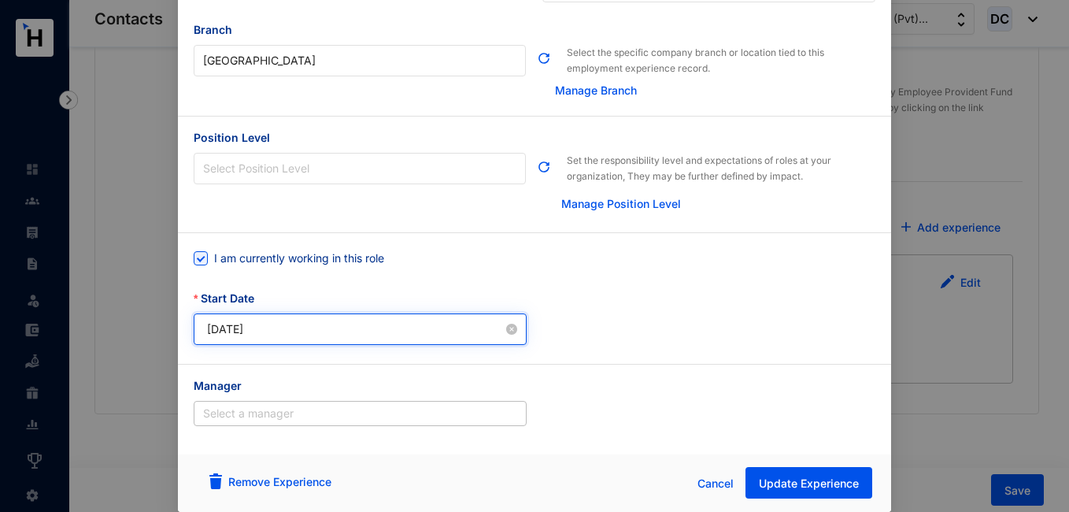
click at [383, 321] on input "2025-06-01" at bounding box center [355, 329] width 296 height 17
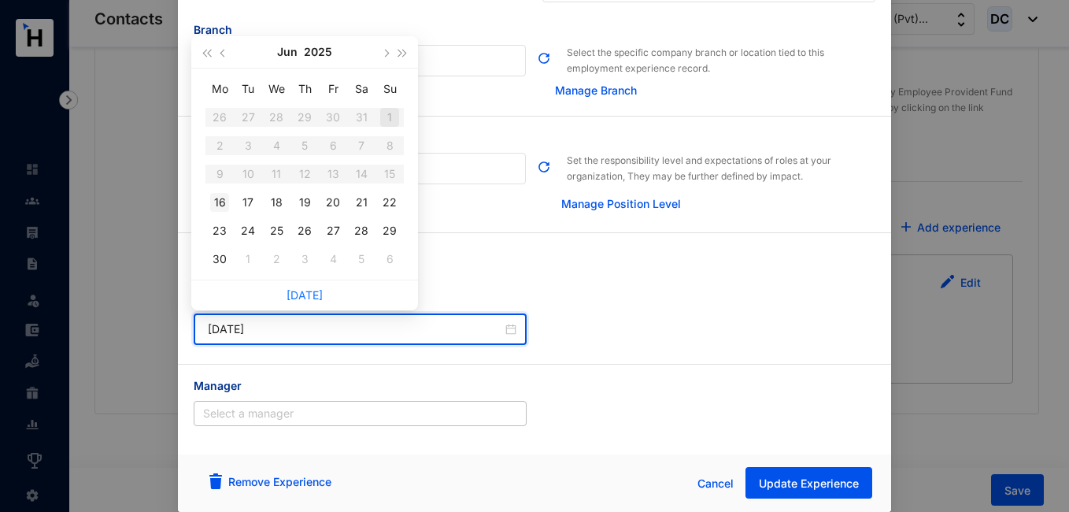
type input "[DATE]"
click at [224, 201] on div "16" at bounding box center [219, 202] width 19 height 19
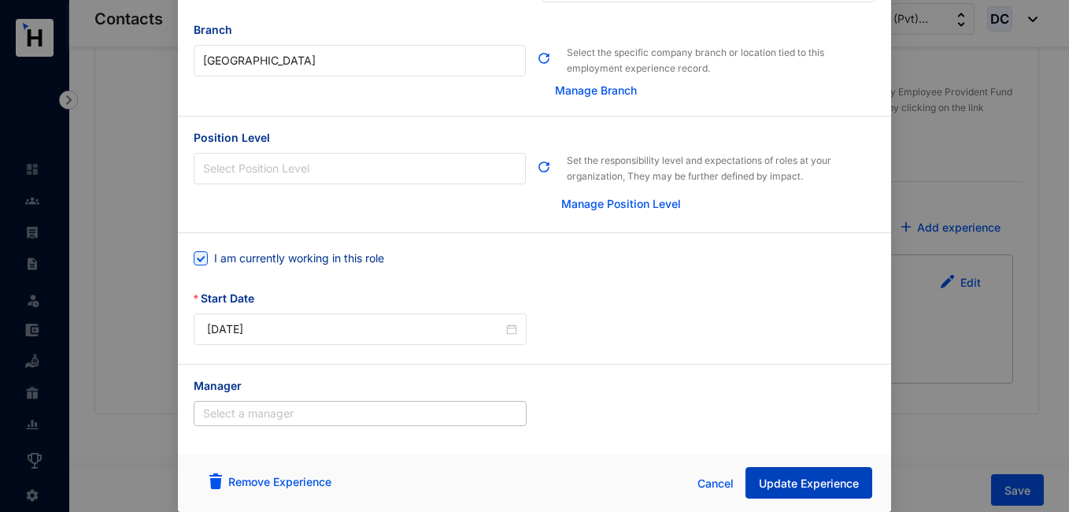
click at [781, 480] on span "Update Experience" at bounding box center [809, 484] width 100 height 16
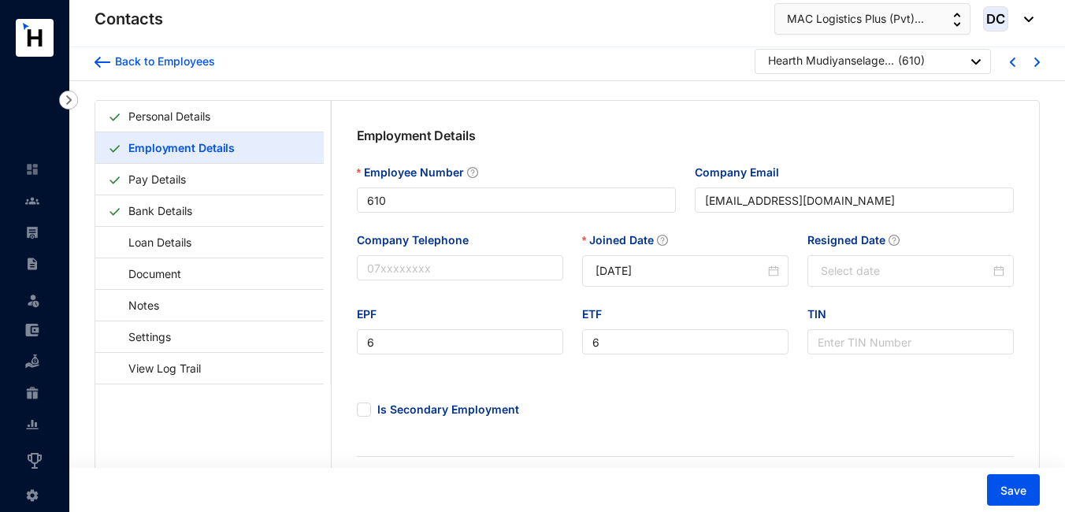
scroll to position [0, 0]
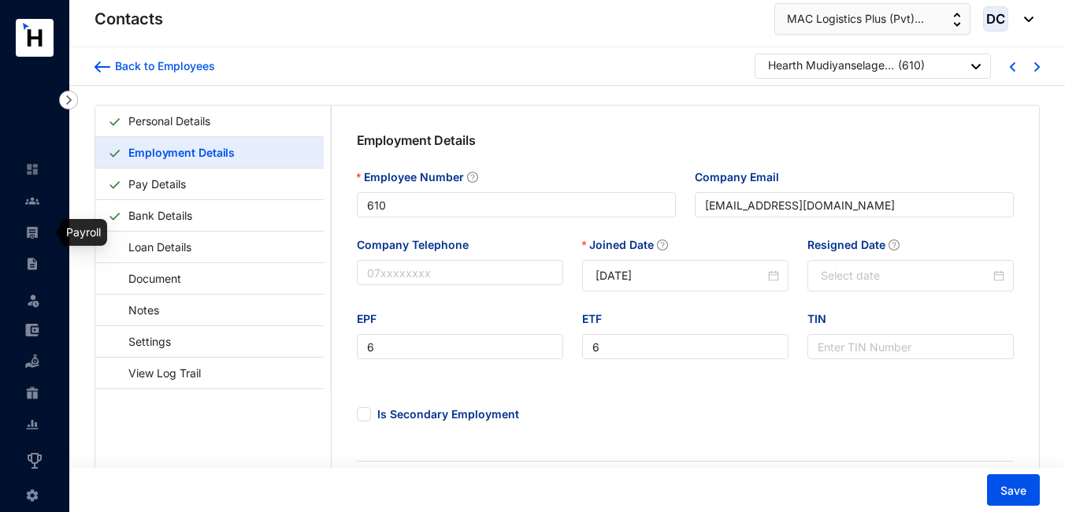
click at [31, 226] on img at bounding box center [32, 232] width 14 height 14
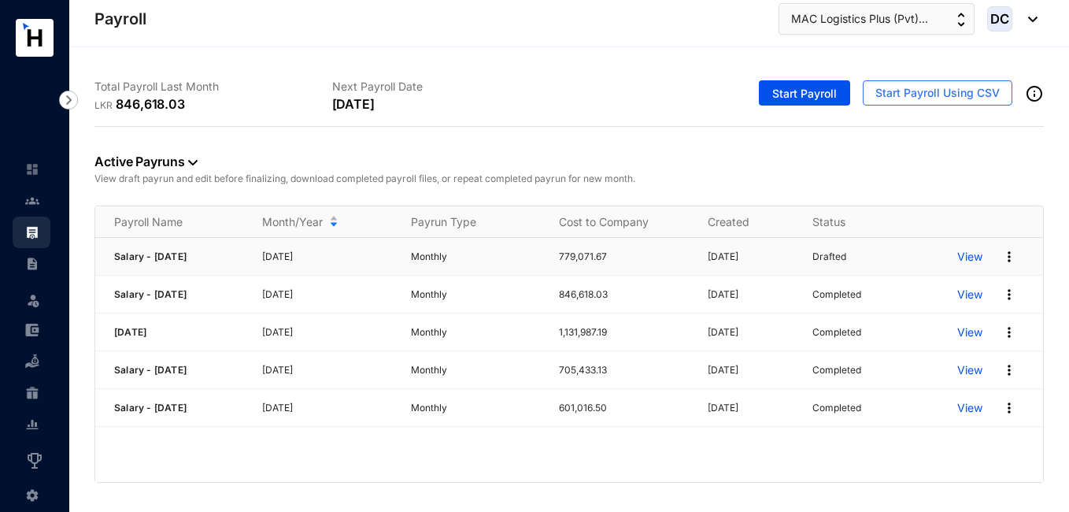
click at [967, 255] on p "View" at bounding box center [970, 257] width 25 height 16
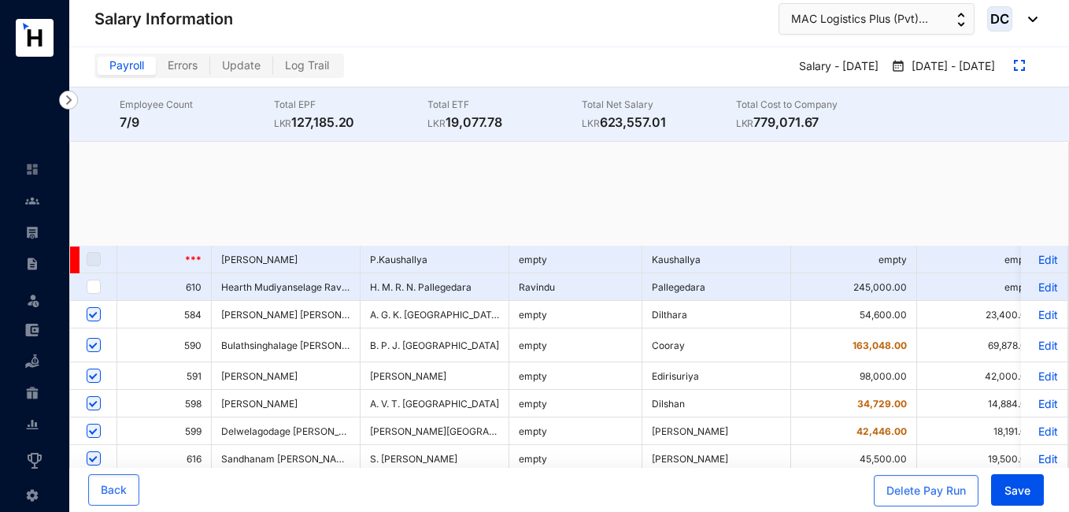
checkbox input "true"
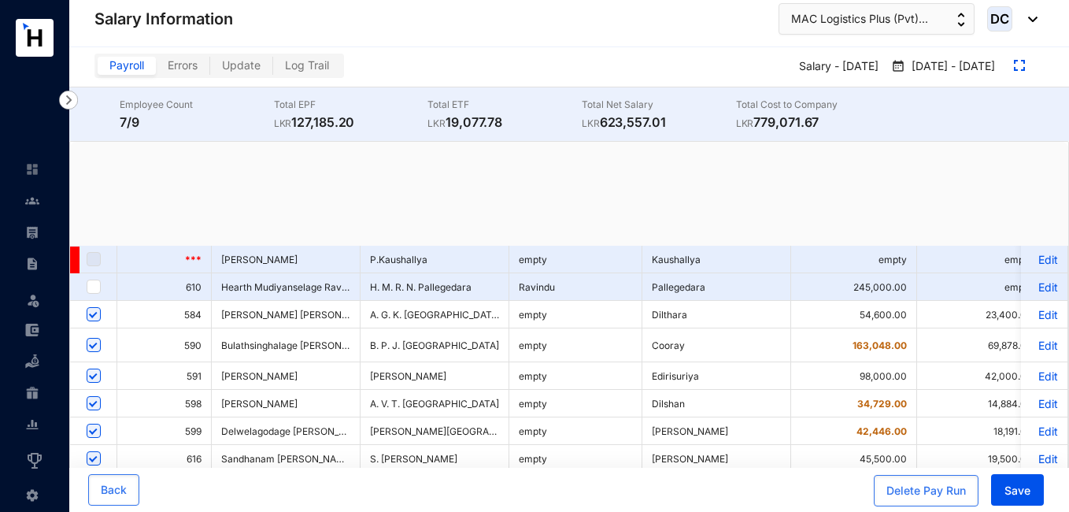
checkbox input "true"
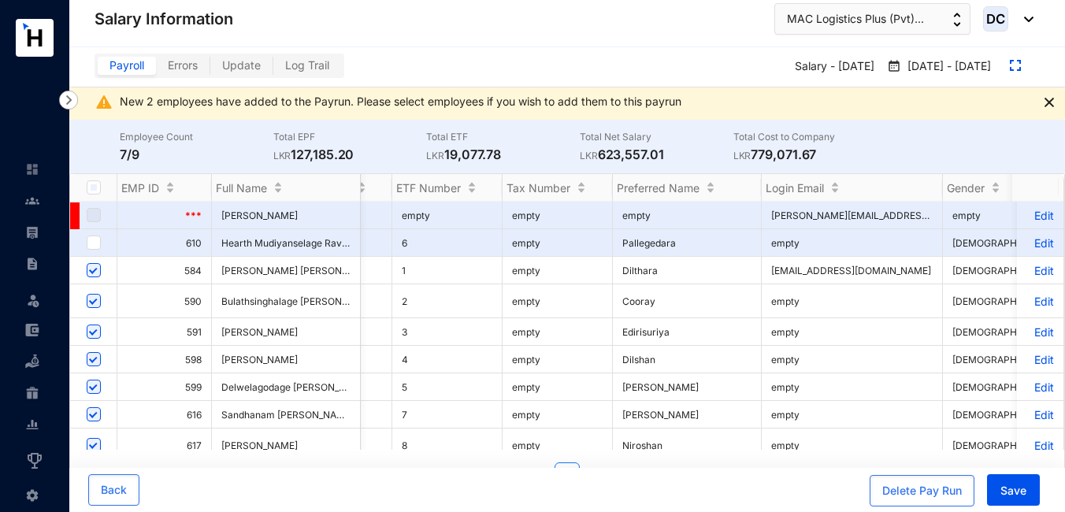
scroll to position [0, 3117]
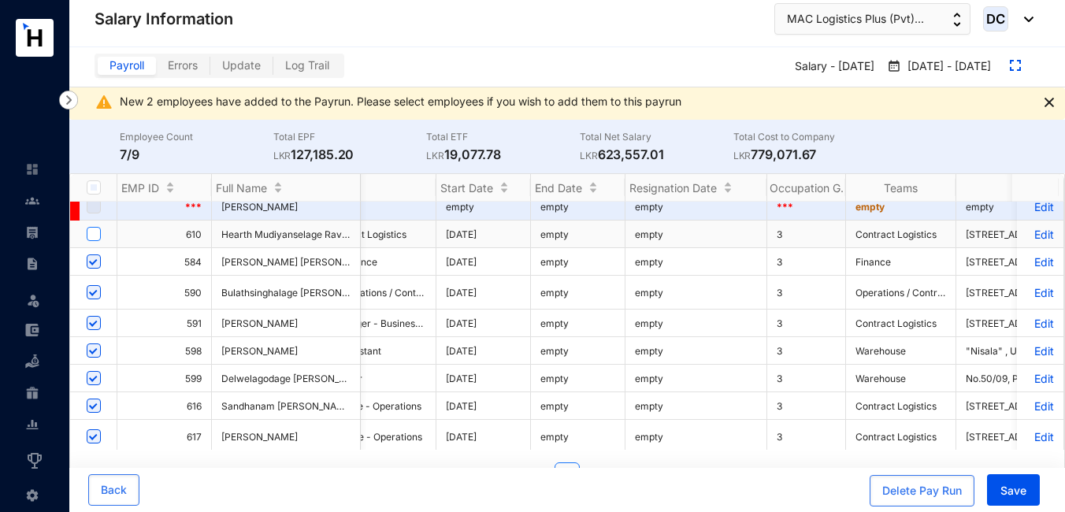
click at [95, 232] on input "checkbox" at bounding box center [94, 234] width 14 height 14
checkbox input "true"
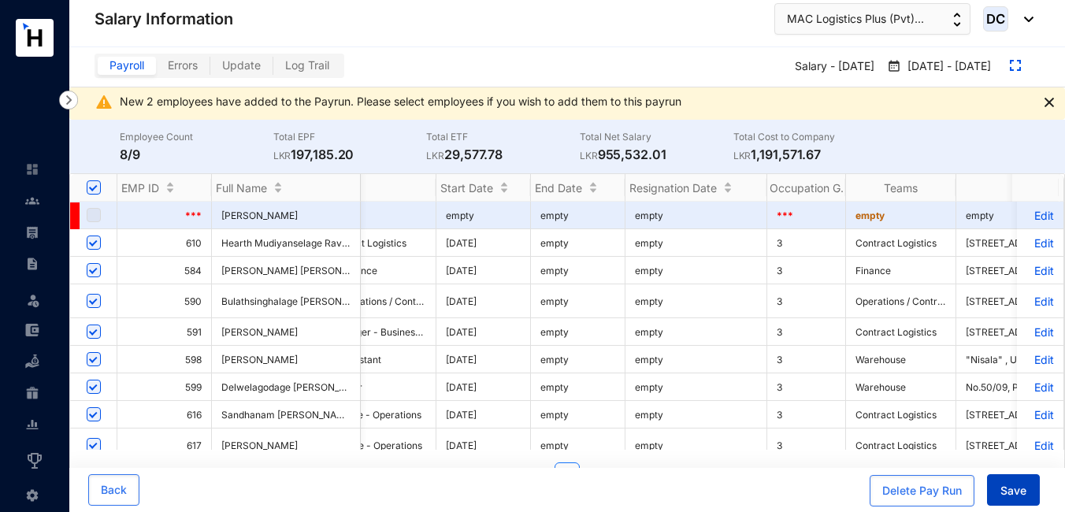
click at [1012, 494] on span "Save" at bounding box center [1013, 491] width 26 height 16
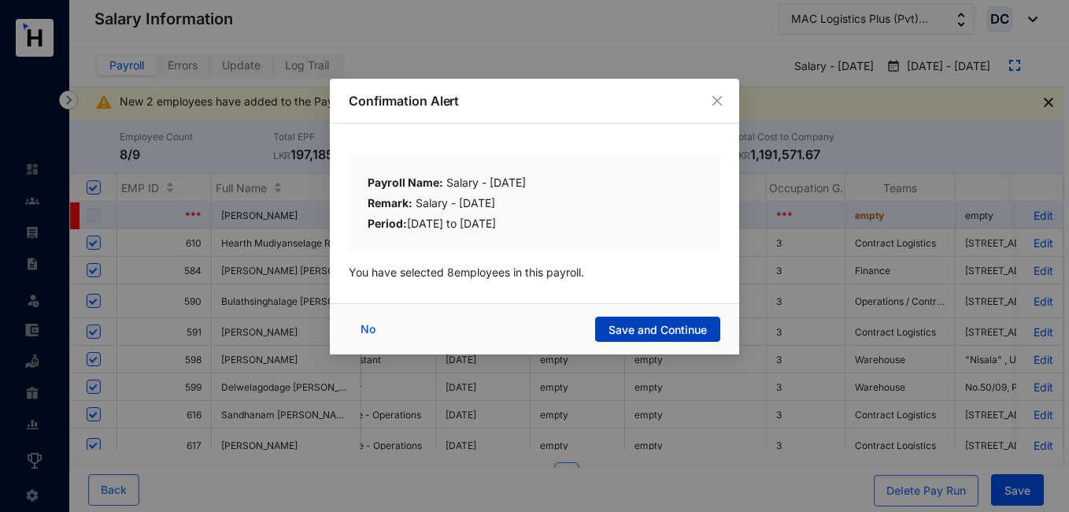
click at [673, 333] on span "Save and Continue" at bounding box center [658, 330] width 98 height 16
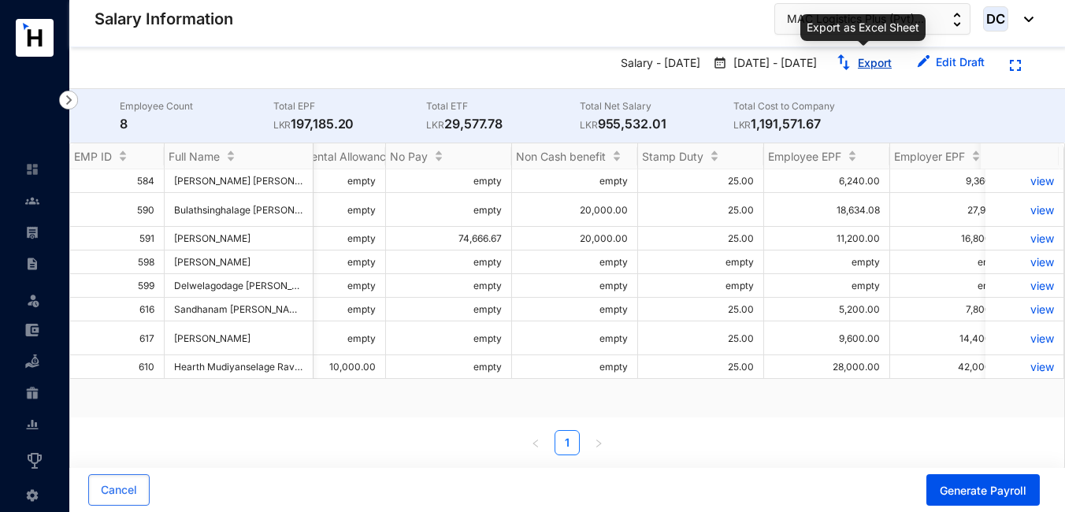
click at [869, 61] on link "Export" at bounding box center [875, 62] width 34 height 13
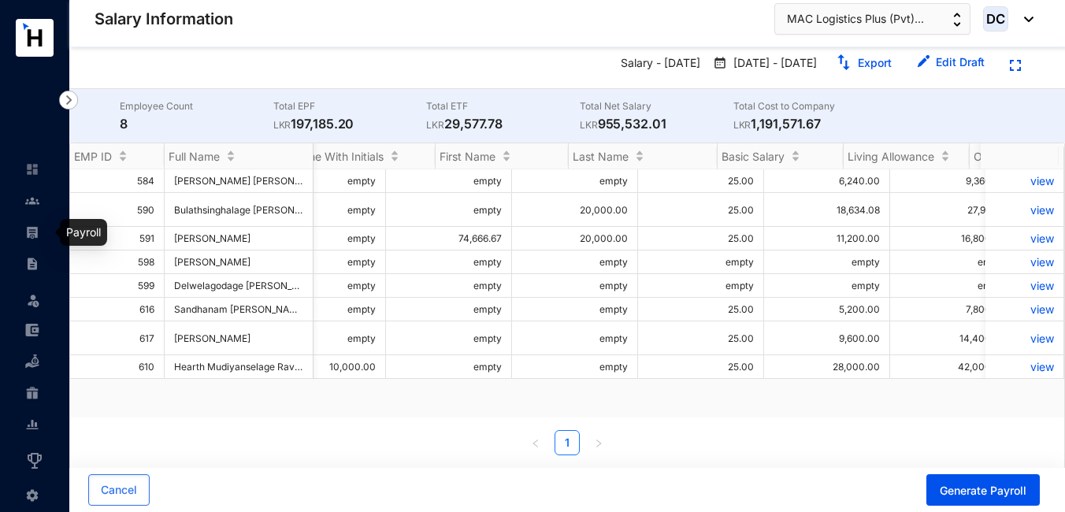
click at [31, 228] on img at bounding box center [32, 232] width 14 height 14
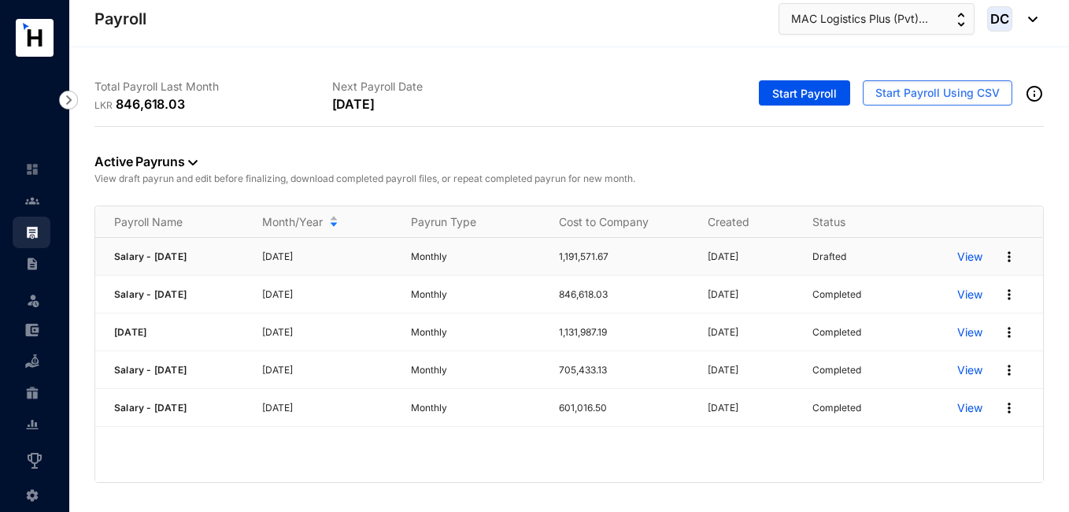
click at [965, 252] on p "View" at bounding box center [970, 257] width 25 height 16
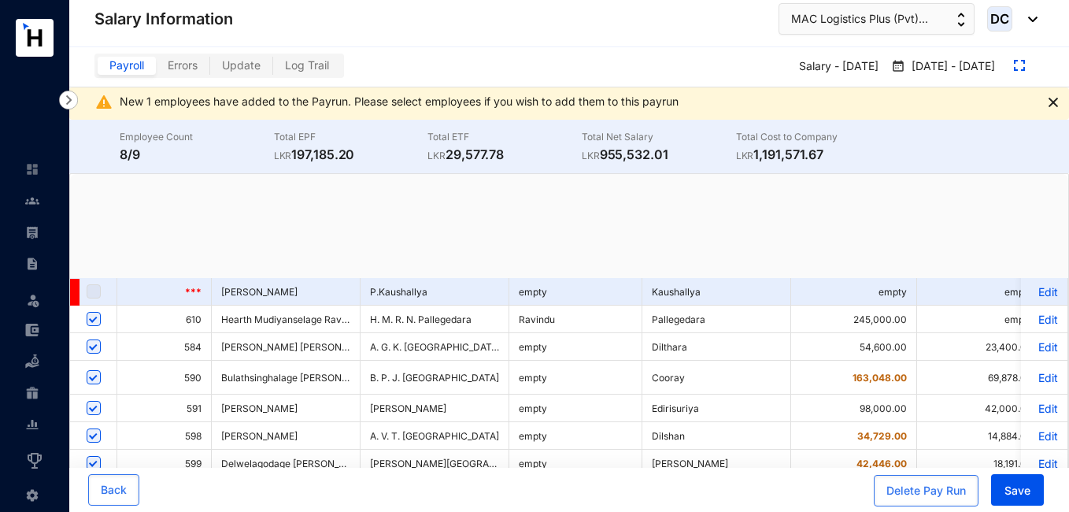
checkbox input "true"
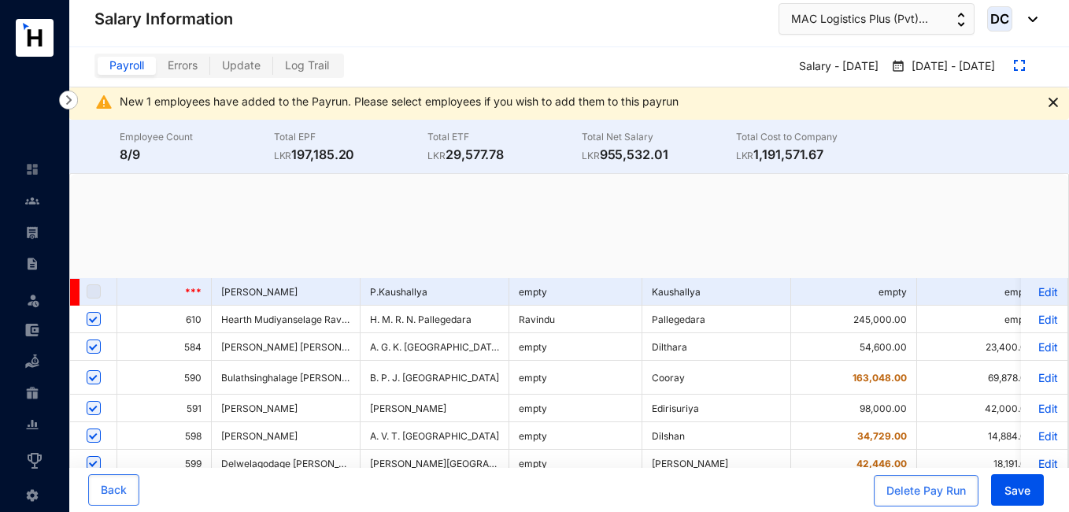
checkbox input "true"
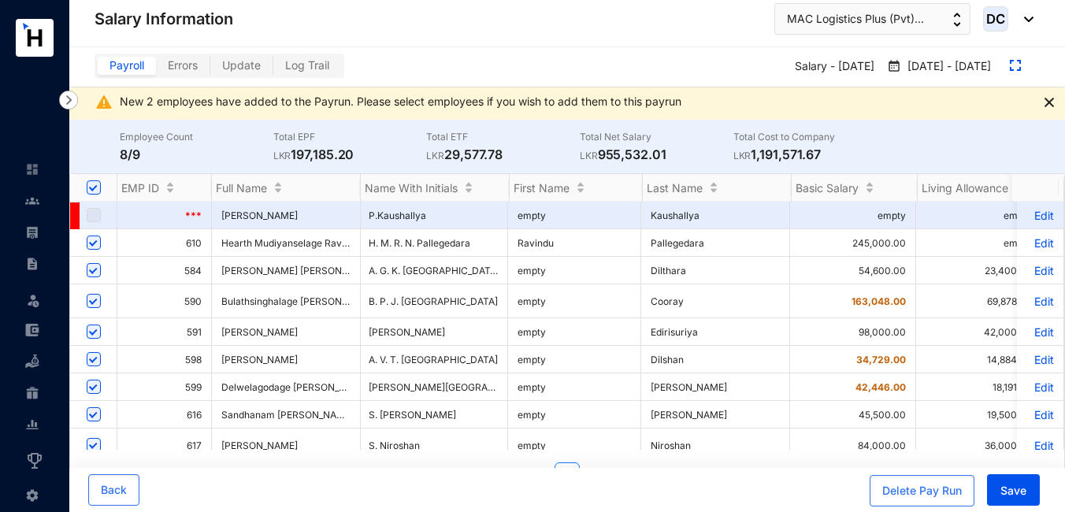
scroll to position [0, 2]
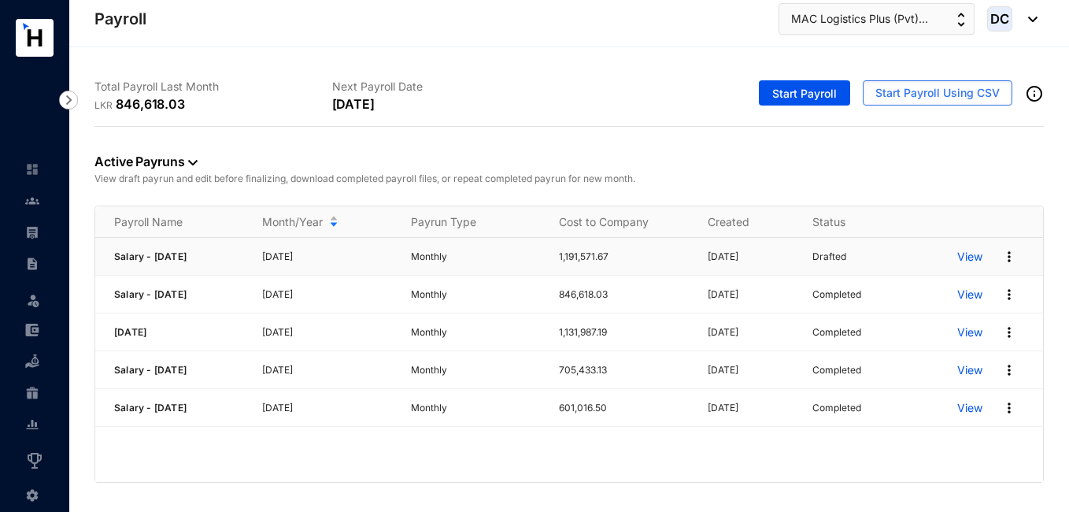
click at [969, 258] on p "View" at bounding box center [970, 257] width 25 height 16
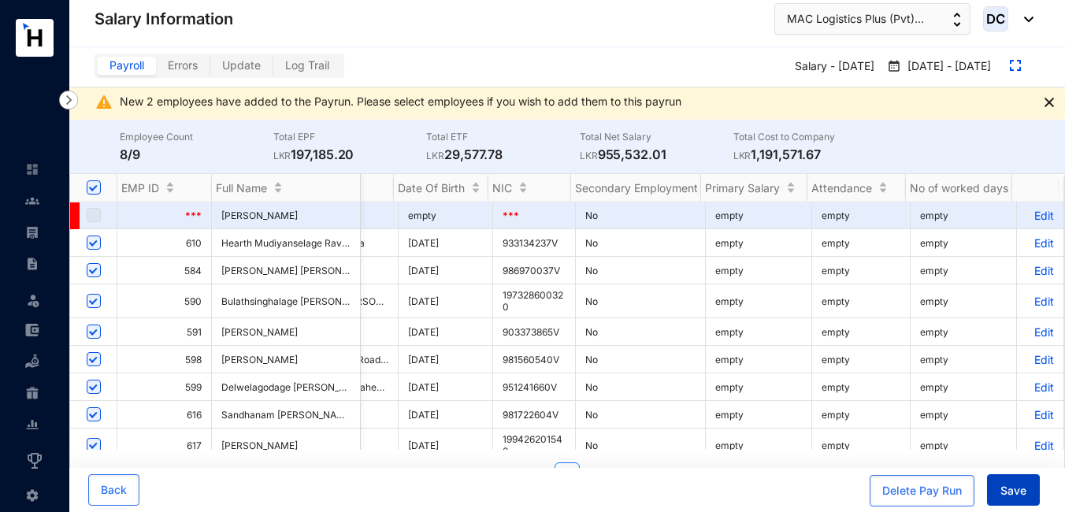
click at [1016, 493] on span "Save" at bounding box center [1013, 491] width 26 height 16
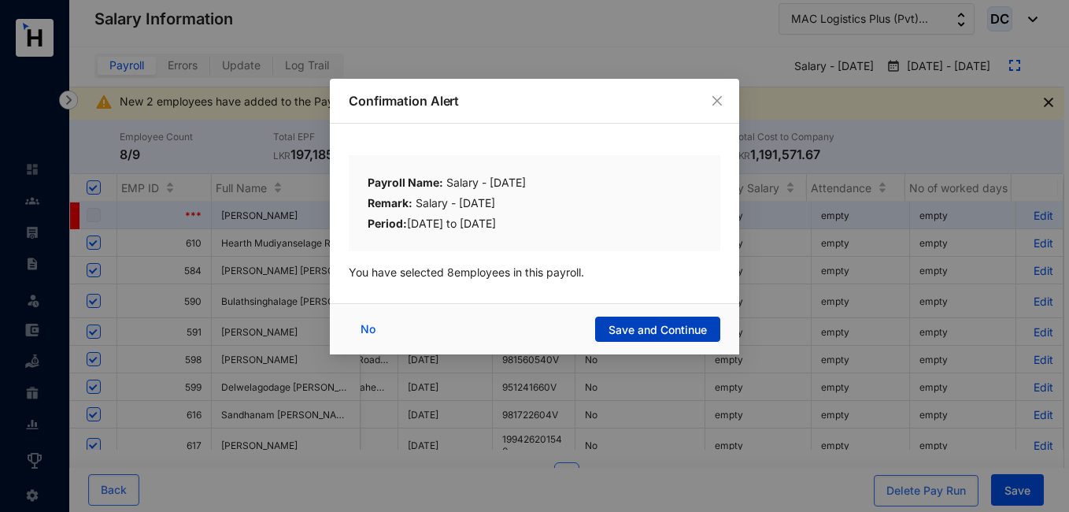
click at [642, 340] on button "Save and Continue" at bounding box center [657, 329] width 125 height 25
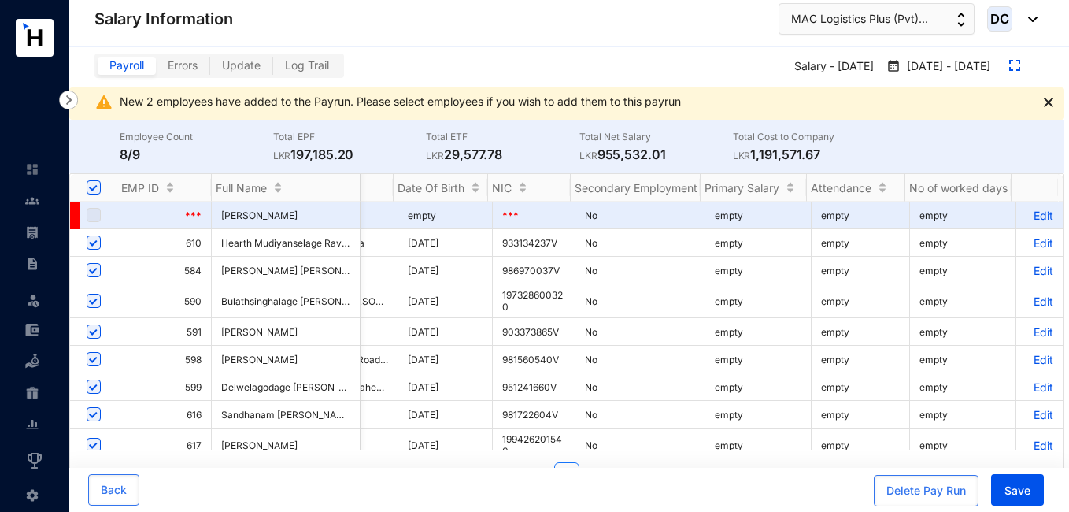
click at [654, 330] on div "Confirmation Alert Payroll Name: Salary - [DATE] Remark: Salary - [DATE] Period…" at bounding box center [534, 256] width 1069 height 512
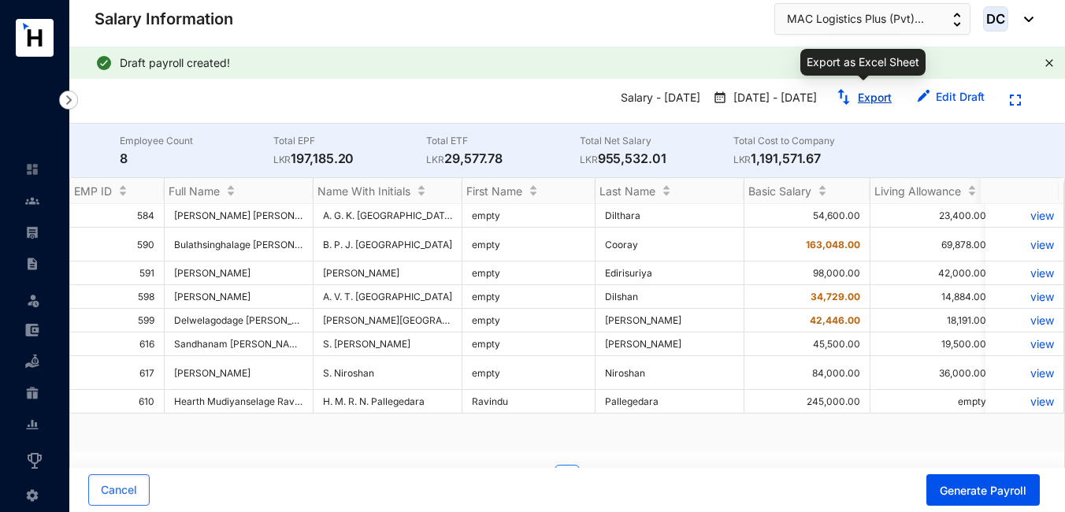
click at [862, 98] on link "Export" at bounding box center [875, 97] width 34 height 13
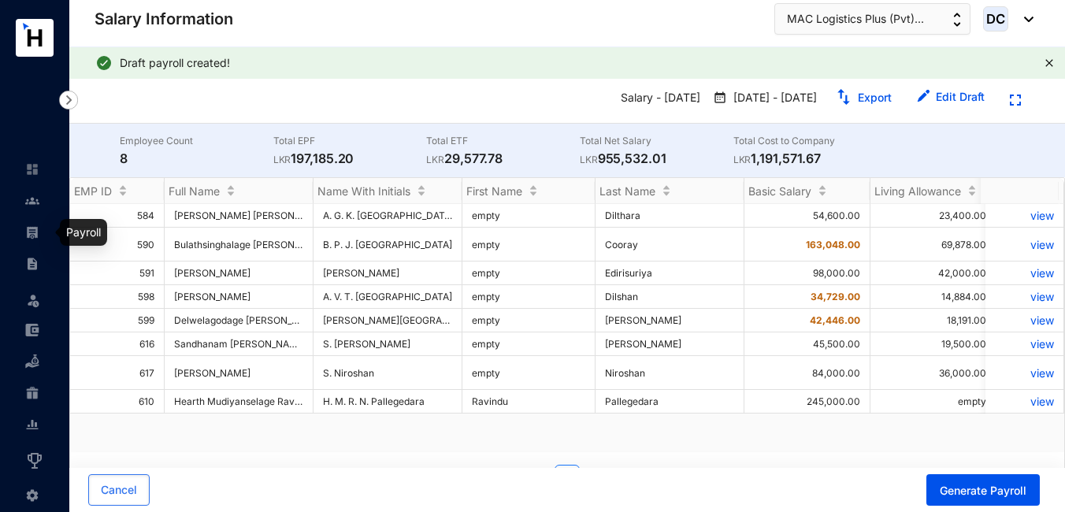
click at [32, 227] on img at bounding box center [32, 232] width 14 height 14
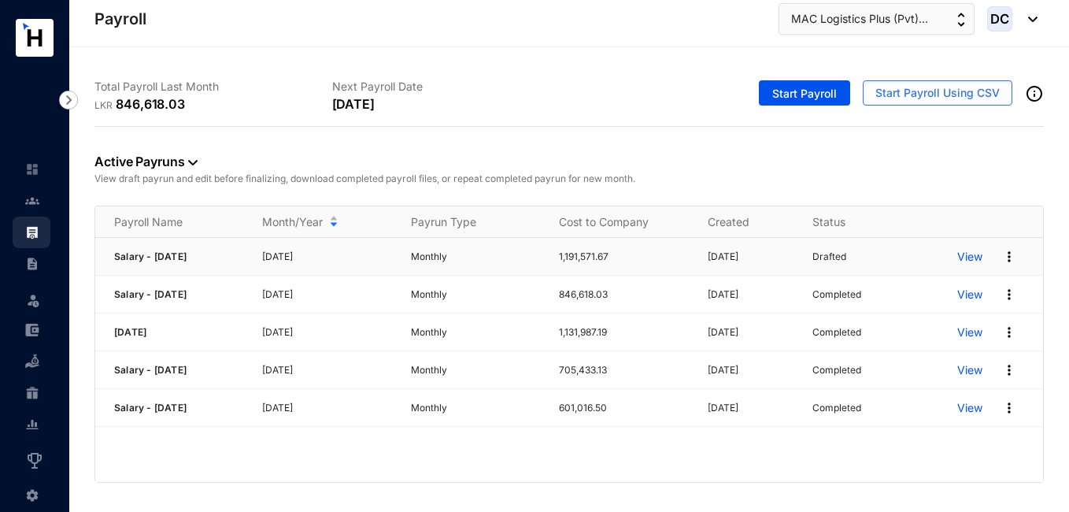
click at [1006, 258] on img at bounding box center [1010, 257] width 16 height 16
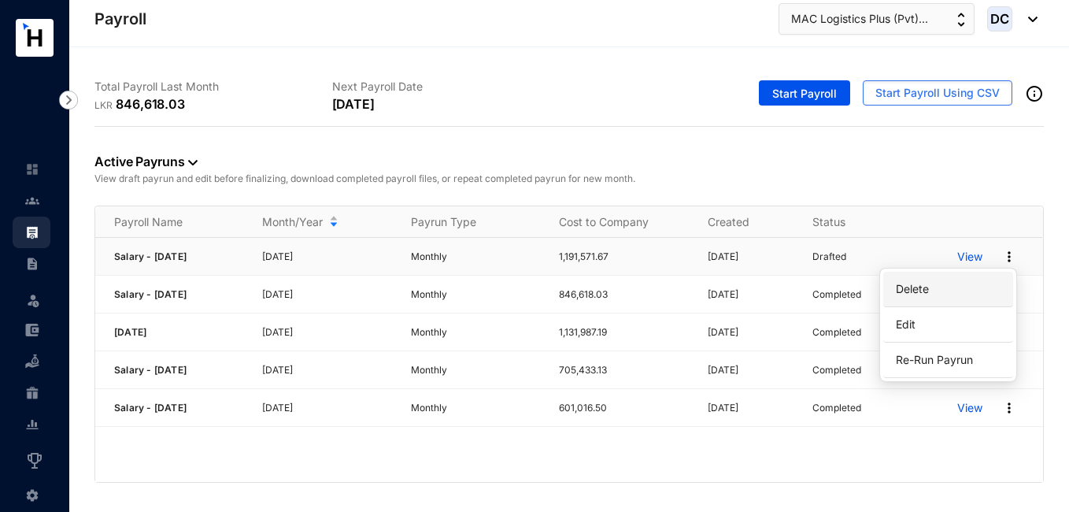
click at [936, 286] on p "Delete" at bounding box center [948, 289] width 111 height 27
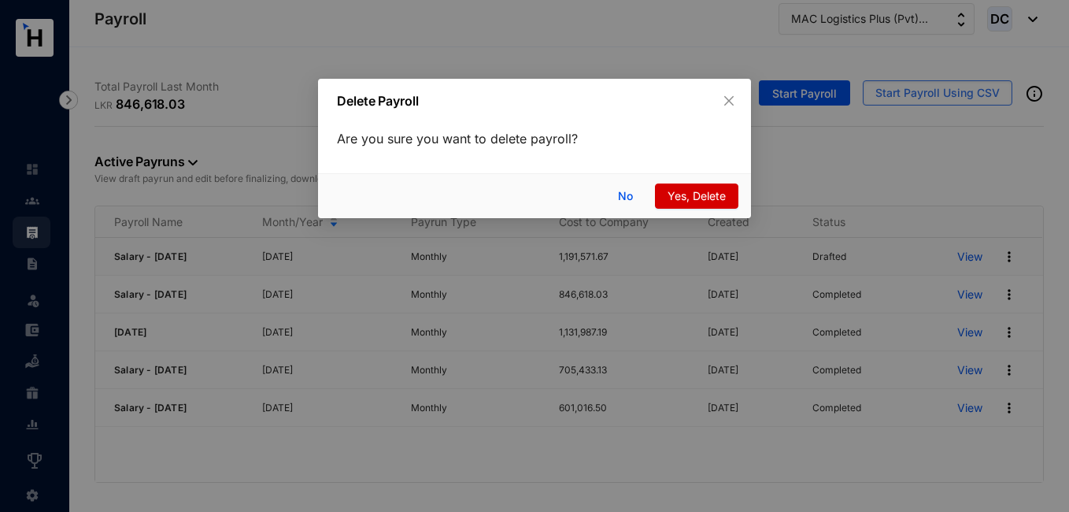
click at [712, 199] on span "Yes, Delete" at bounding box center [697, 195] width 58 height 17
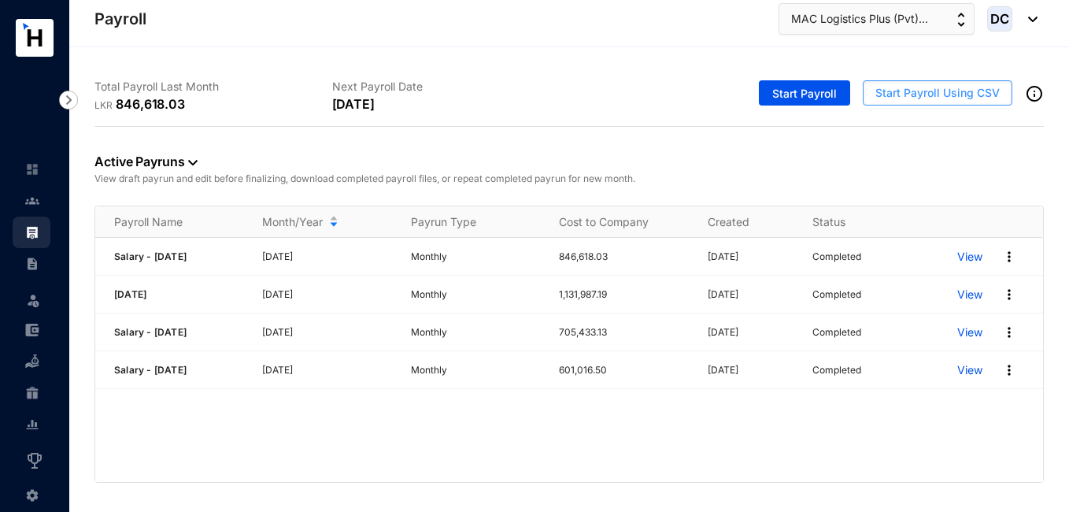
click at [911, 98] on span "Start Payroll Using CSV" at bounding box center [938, 93] width 124 height 16
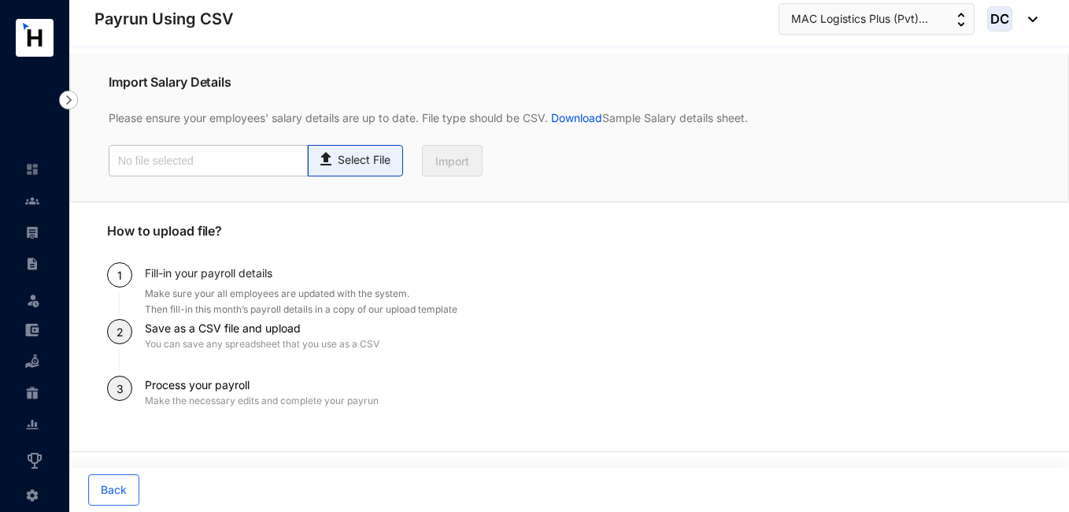
click at [341, 160] on p "Select File" at bounding box center [364, 160] width 53 height 17
click at [0, 0] on input "Select File" at bounding box center [0, 0] width 0 height 0
type input "Payroll-Sep.csv"
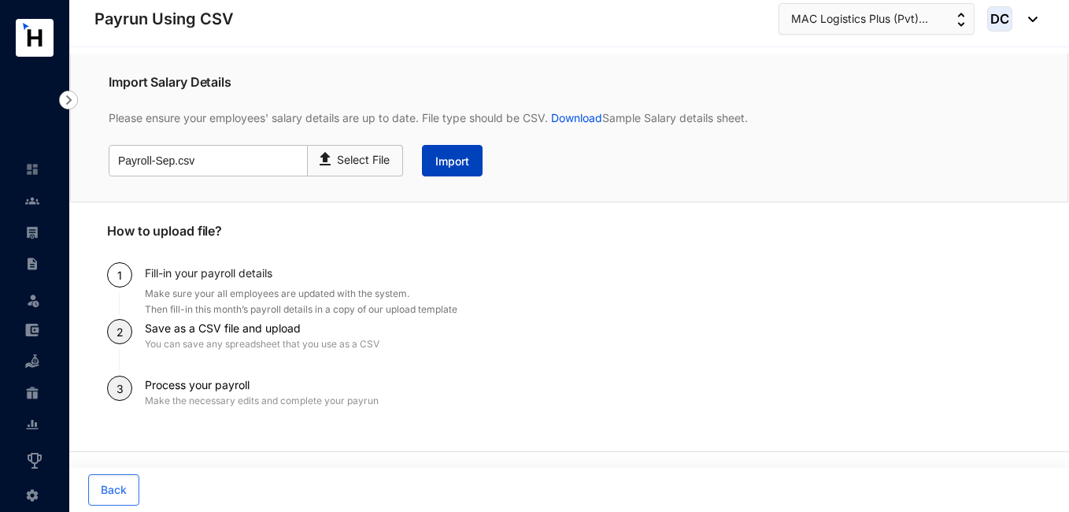
click at [450, 162] on span "Import" at bounding box center [452, 162] width 34 height 16
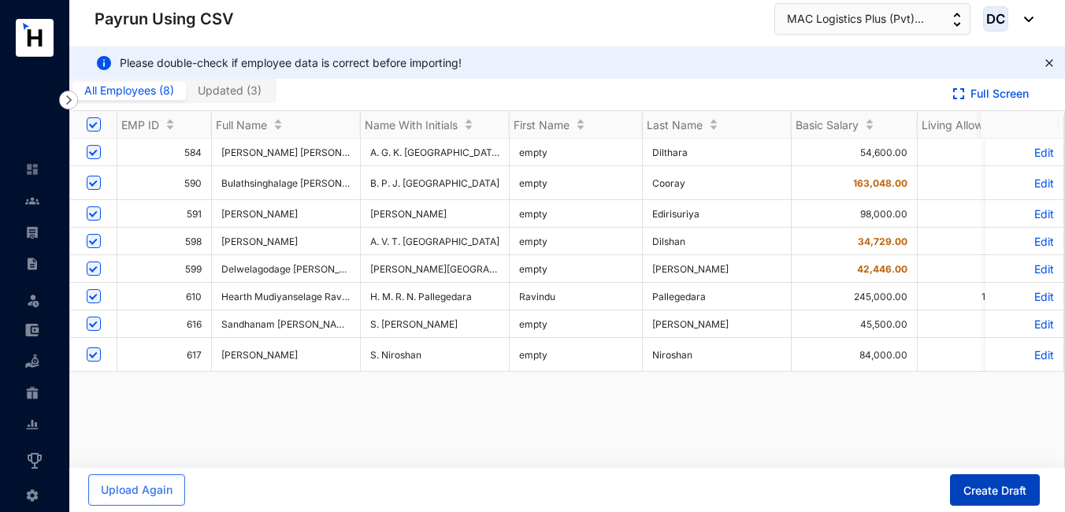
click at [1000, 489] on span "Create Draft" at bounding box center [994, 491] width 63 height 16
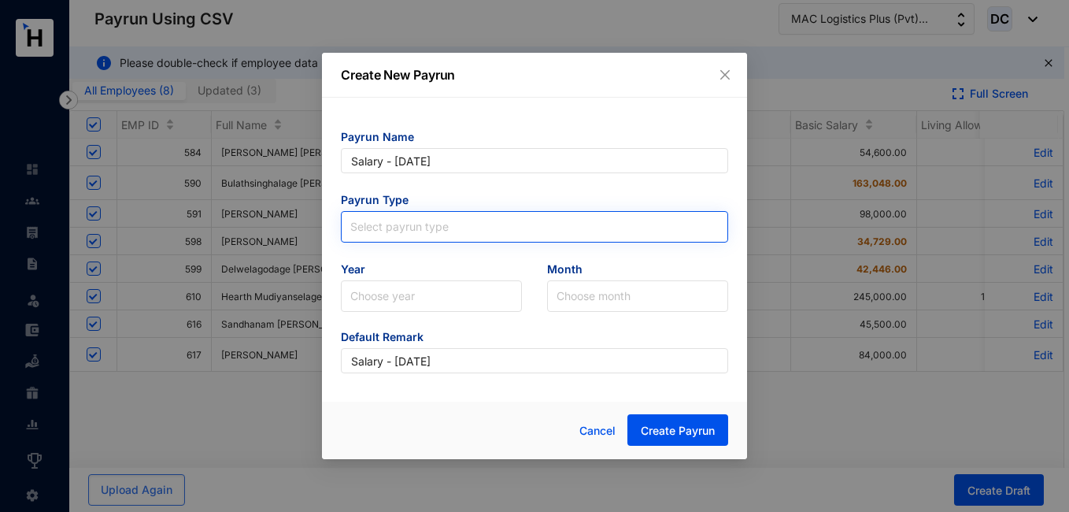
click at [475, 232] on input "search" at bounding box center [534, 224] width 369 height 24
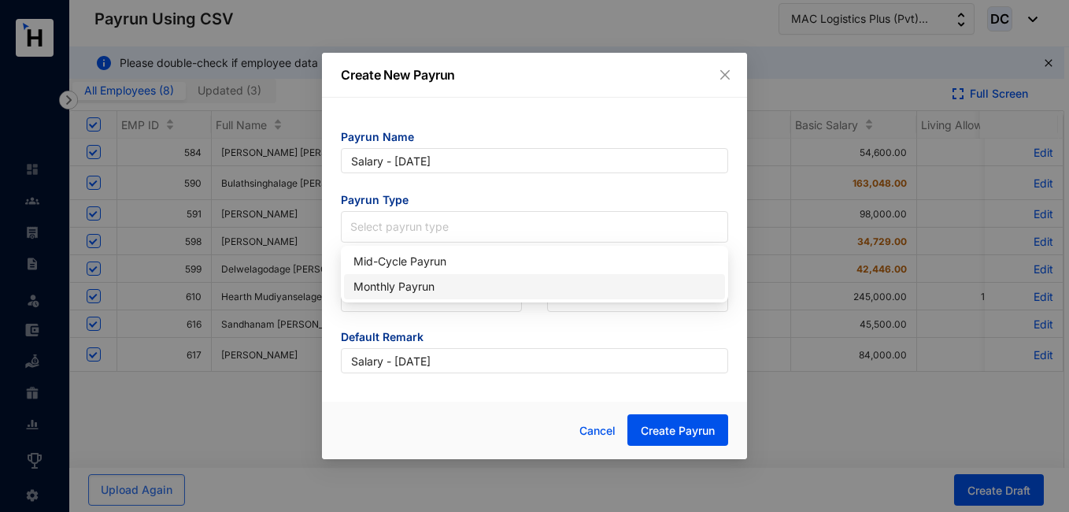
click at [428, 287] on div "Monthly Payrun" at bounding box center [535, 286] width 362 height 17
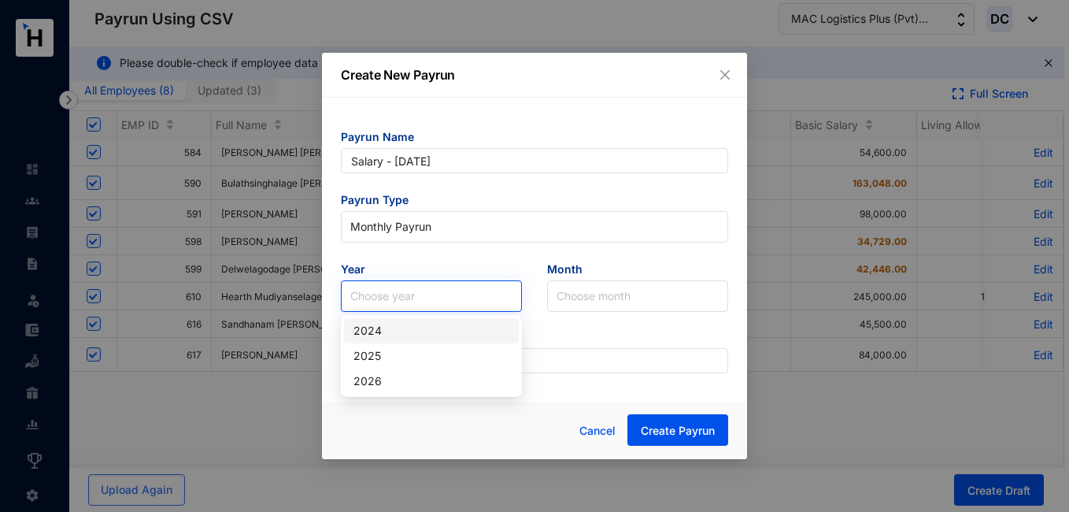
click at [454, 304] on input "search" at bounding box center [431, 296] width 162 height 30
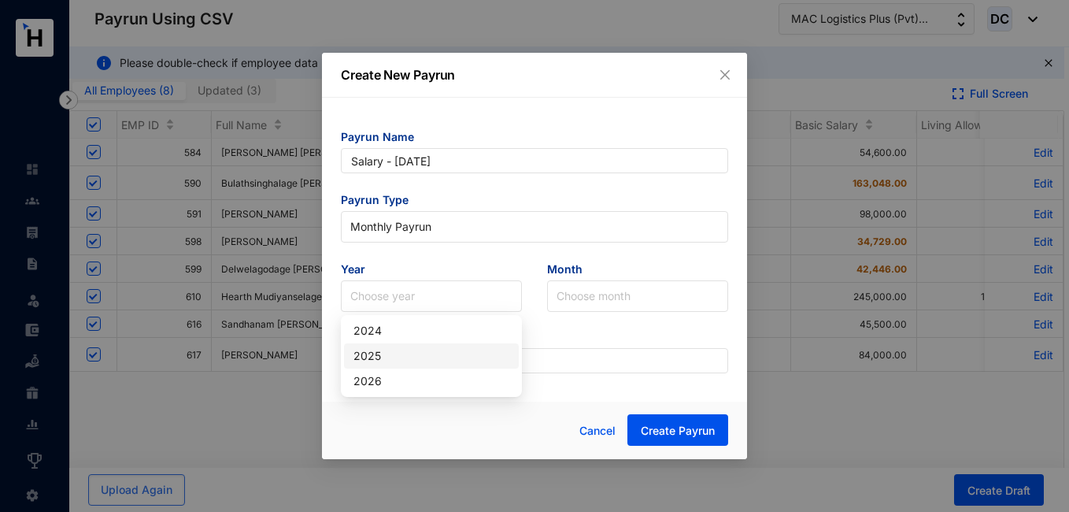
click at [396, 357] on div "2025" at bounding box center [432, 355] width 156 height 17
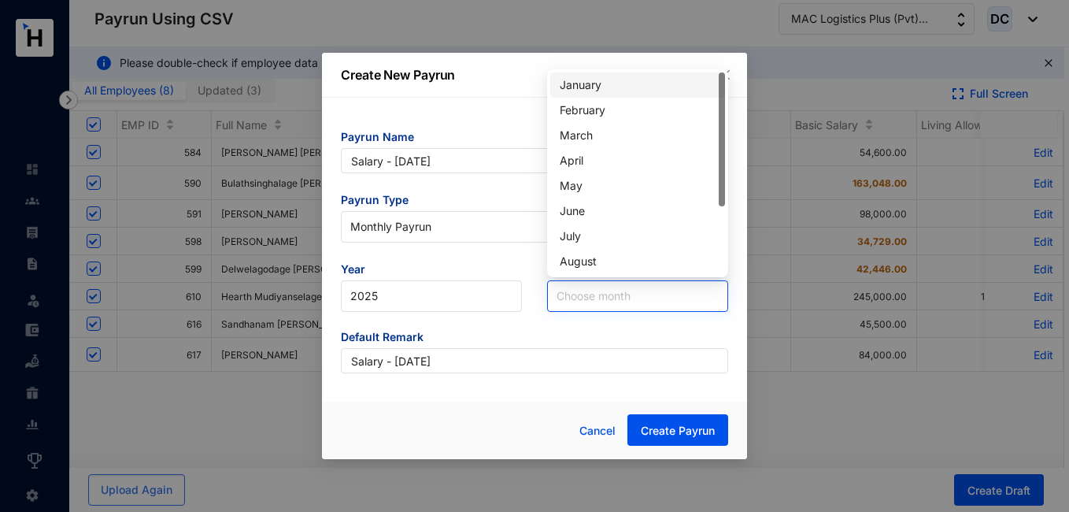
click at [595, 289] on input "search" at bounding box center [638, 296] width 162 height 30
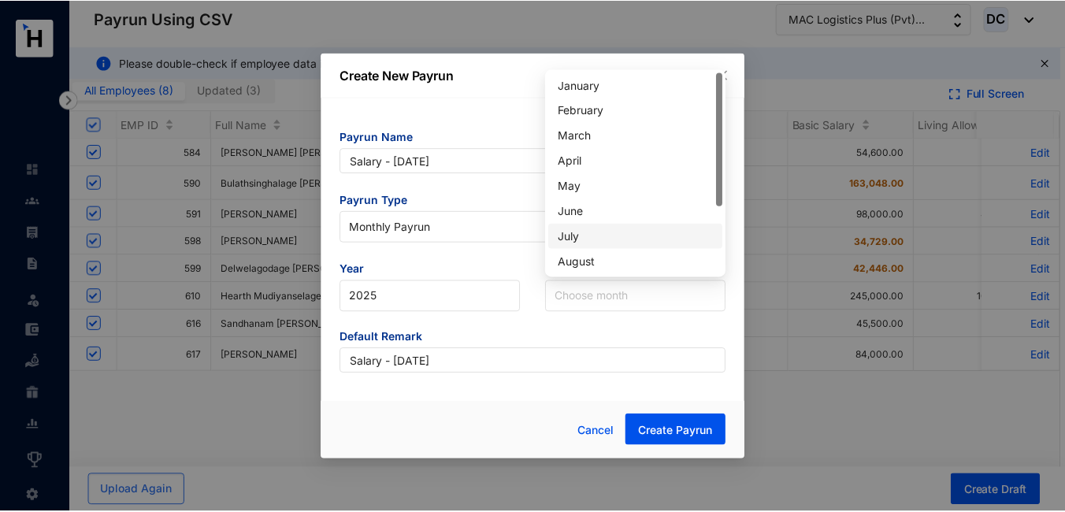
scroll to position [101, 0]
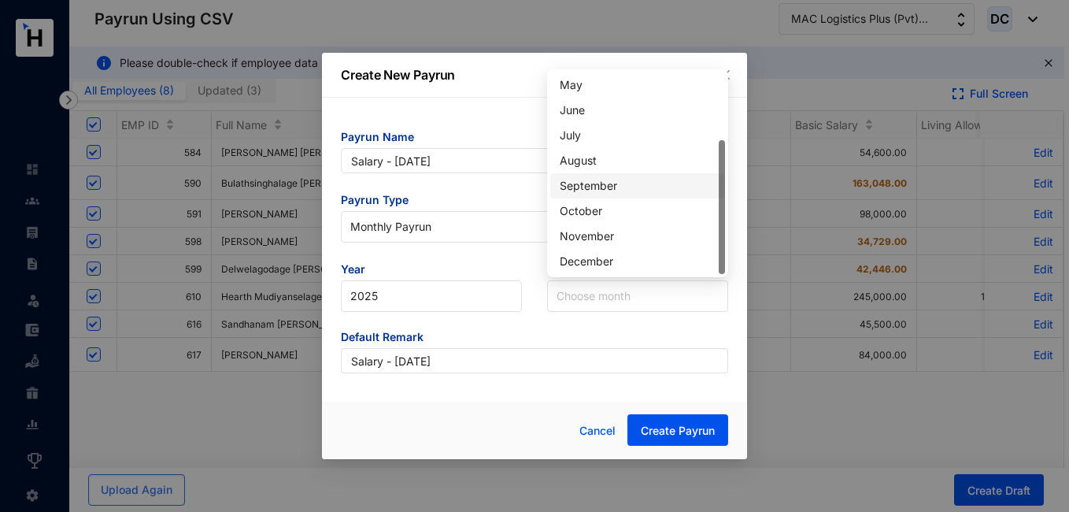
click at [606, 184] on div "September" at bounding box center [638, 185] width 156 height 17
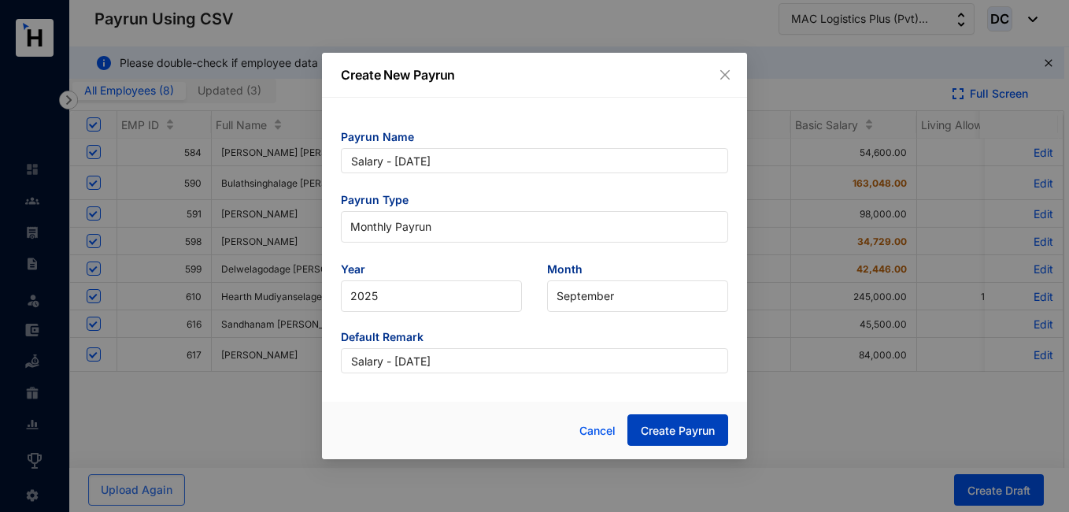
click at [669, 424] on span "Create Payrun" at bounding box center [678, 431] width 74 height 16
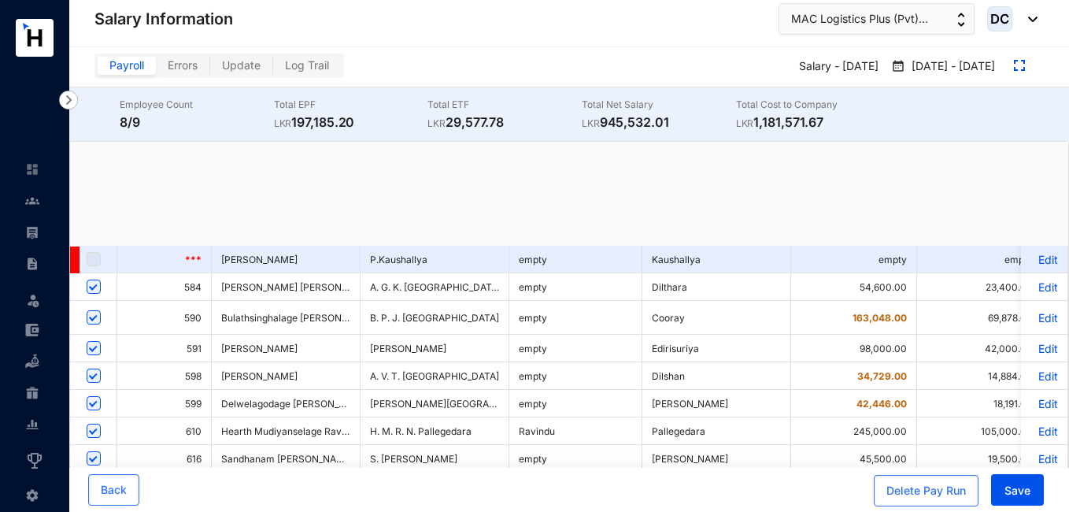
checkbox input "true"
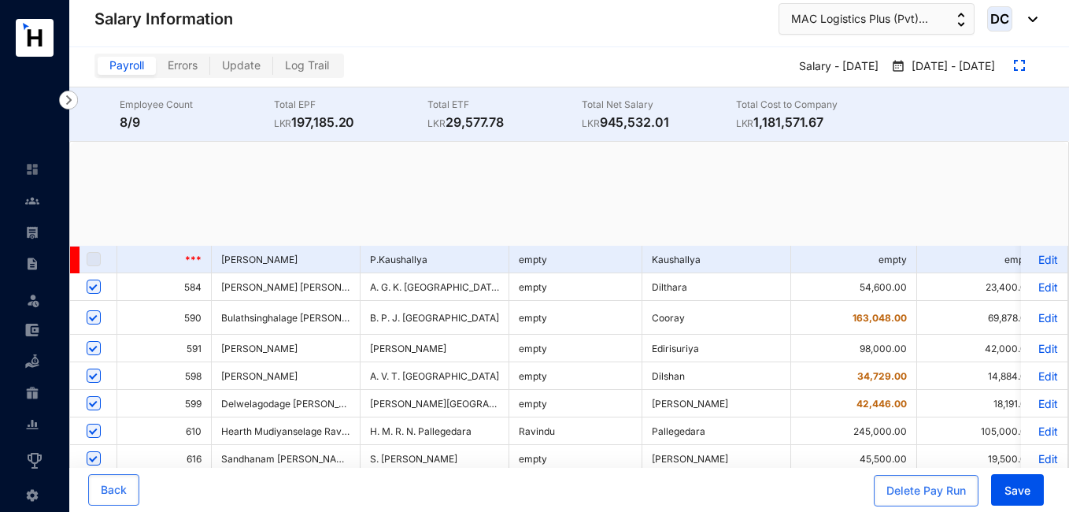
checkbox input "true"
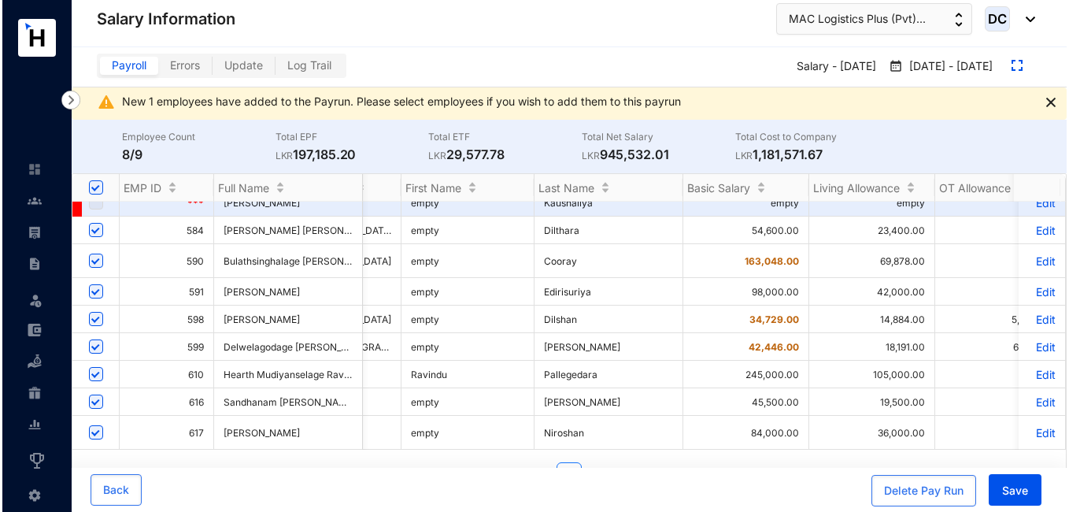
scroll to position [0, 237]
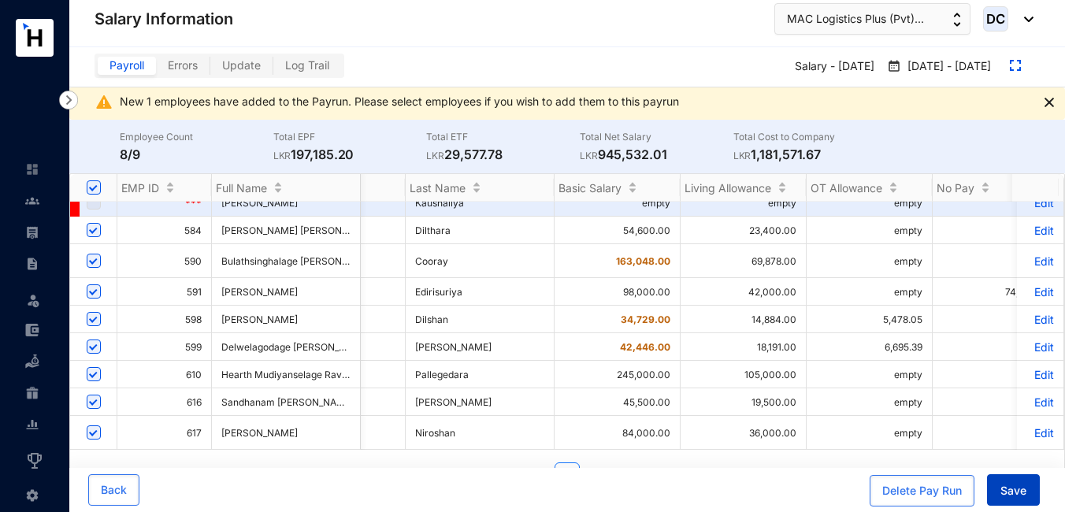
click at [1013, 492] on span "Save" at bounding box center [1013, 491] width 26 height 16
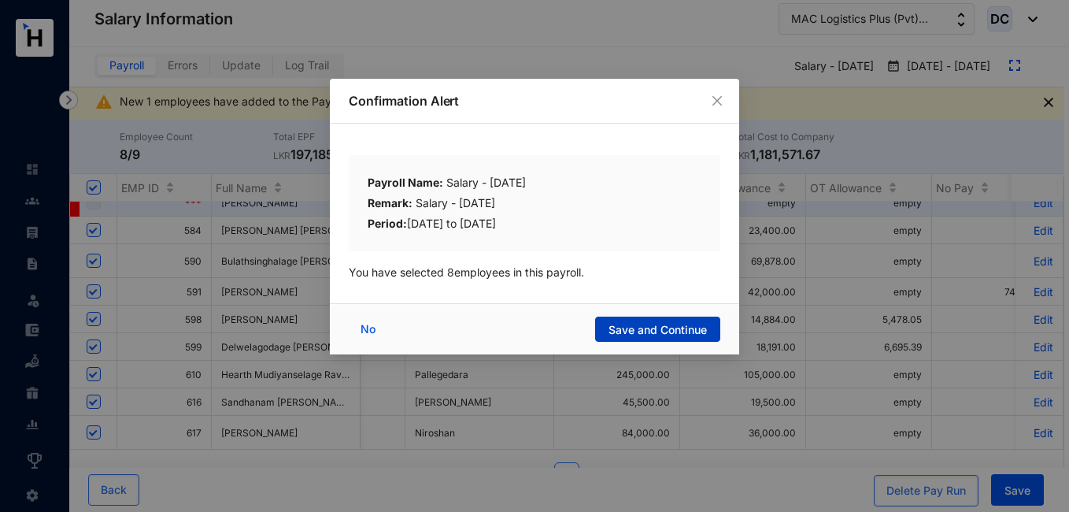
click at [691, 332] on span "Save and Continue" at bounding box center [658, 330] width 98 height 16
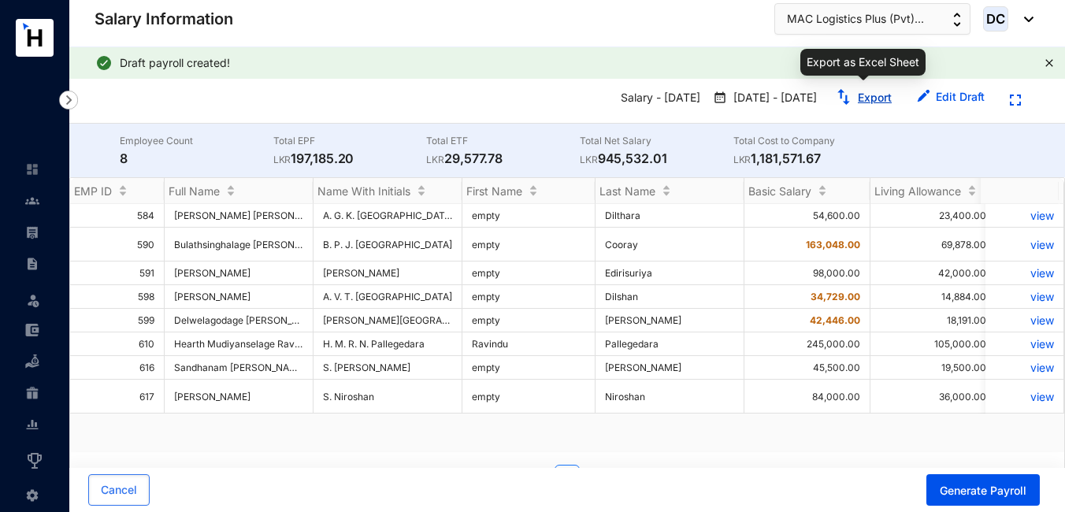
click at [865, 95] on link "Export" at bounding box center [875, 97] width 34 height 13
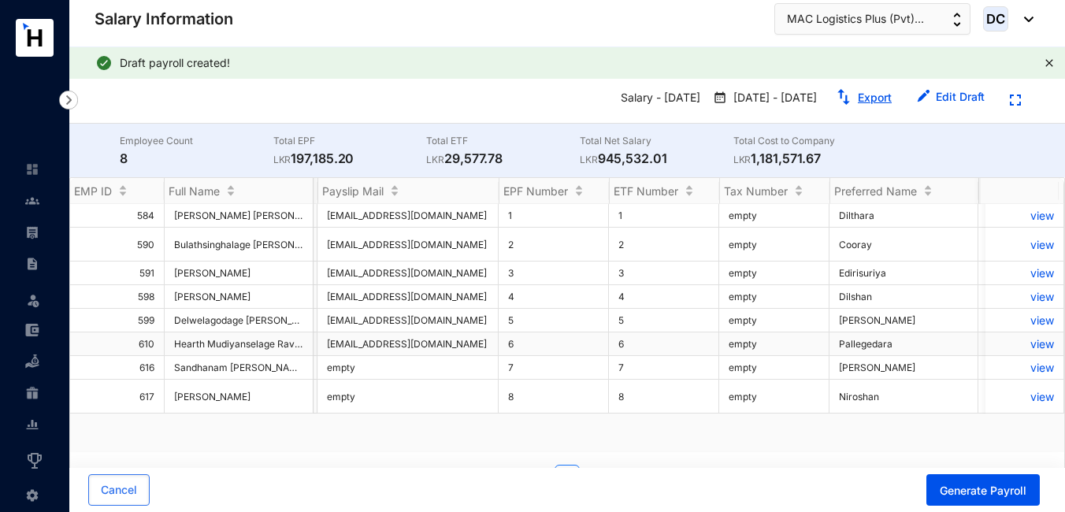
scroll to position [0, 2569]
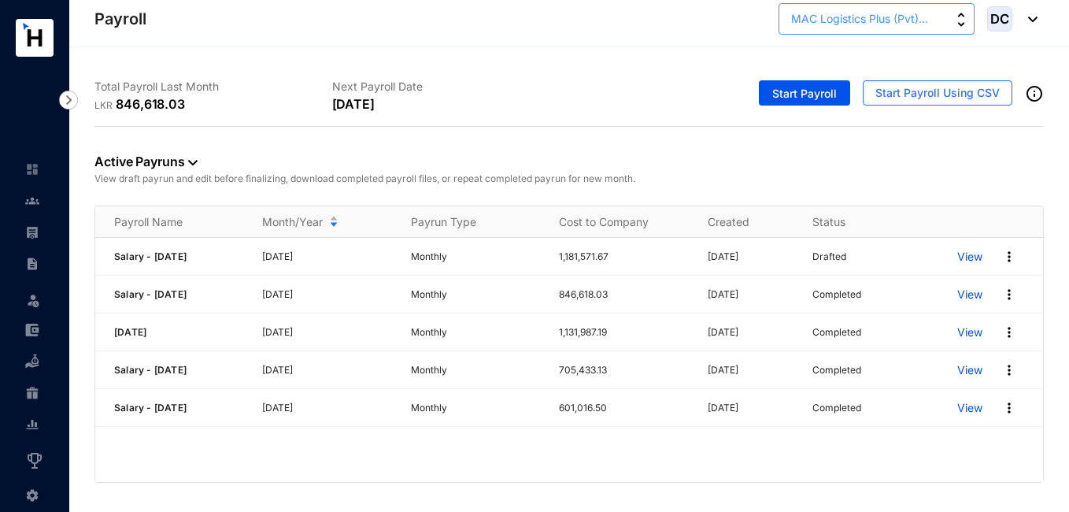
click at [925, 23] on span "MAC Logistics Plus (Pvt)..." at bounding box center [859, 18] width 137 height 17
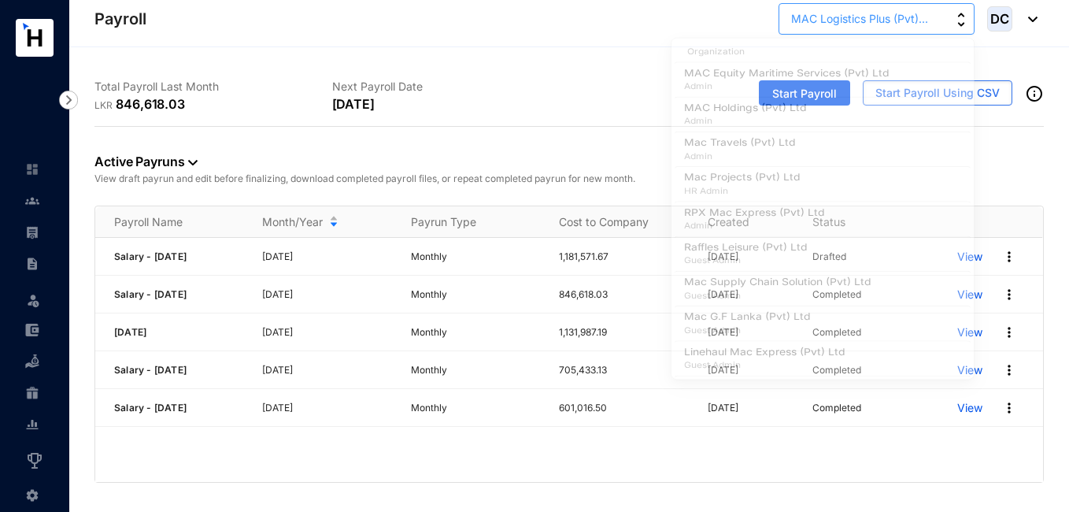
click at [925, 23] on span "MAC Logistics Plus (Pvt)..." at bounding box center [859, 18] width 137 height 17
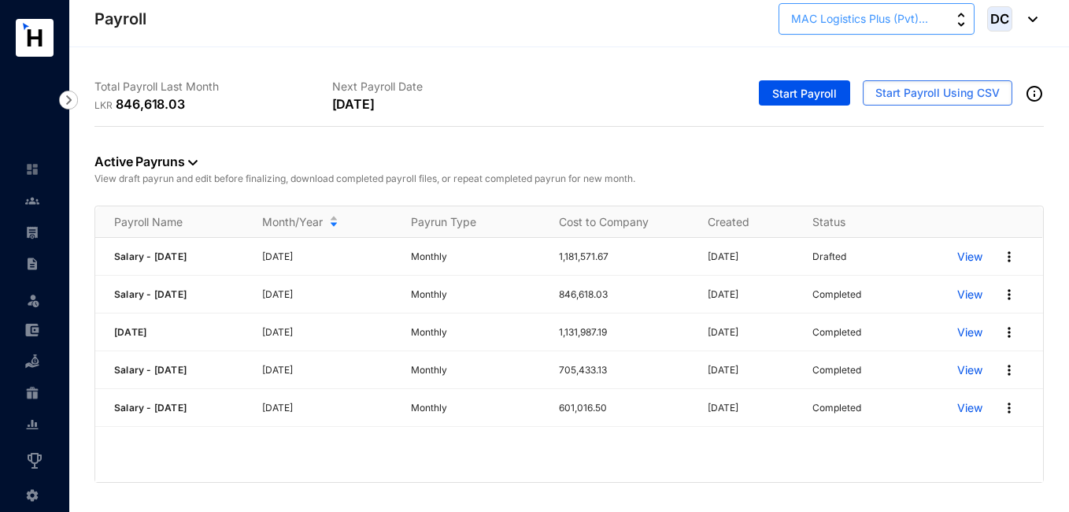
click at [868, 16] on span "MAC Logistics Plus (Pvt)..." at bounding box center [859, 18] width 137 height 17
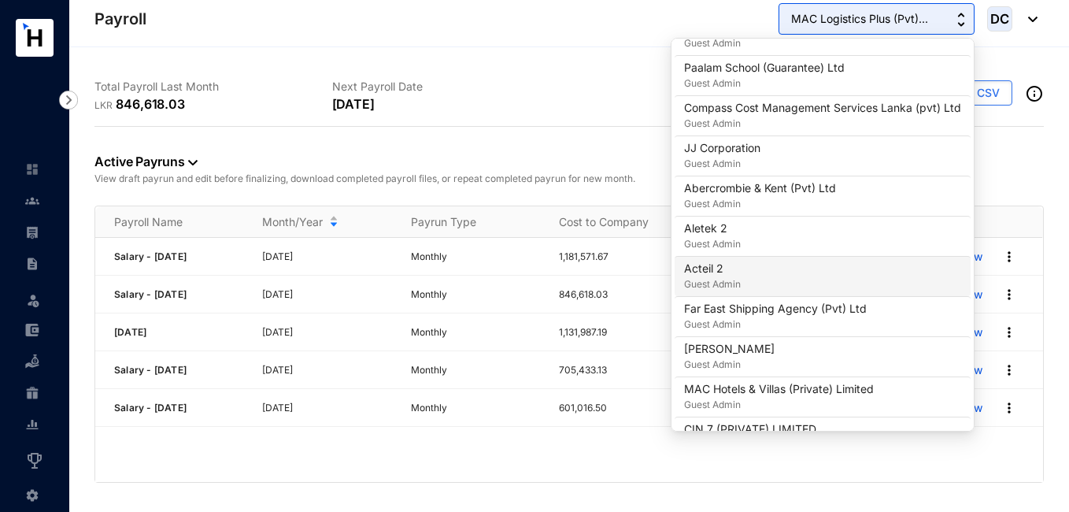
scroll to position [1339, 0]
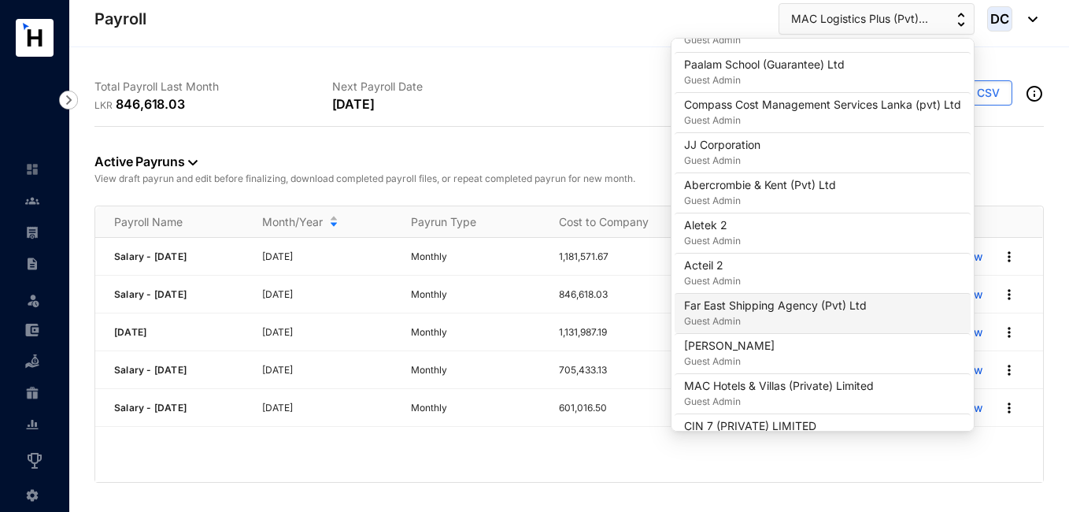
click at [798, 307] on p "Far East Shipping Agency (Pvt) Ltd" at bounding box center [775, 306] width 183 height 16
